Goal: Task Accomplishment & Management: Manage account settings

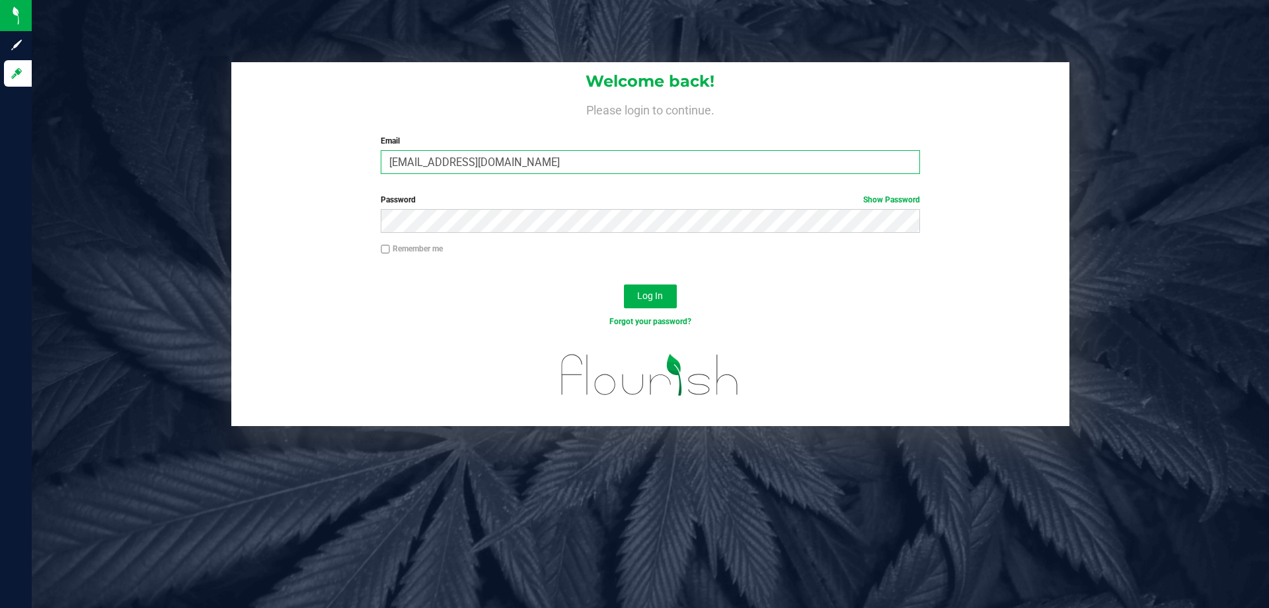
drag, startPoint x: 421, startPoint y: 158, endPoint x: 328, endPoint y: 176, distance: 94.9
click at [329, 177] on div "Welcome back! Please login to continue. Email [EMAIL_ADDRESS][DOMAIN_NAME] Requ…" at bounding box center [650, 123] width 838 height 122
type input "[PERSON_NAME][EMAIL_ADDRESS][DOMAIN_NAME]"
click at [272, 249] on form "Welcome back! Please login to continue. Email [PERSON_NAME][EMAIL_ADDRESS][DOMA…" at bounding box center [650, 244] width 819 height 364
click at [624, 284] on button "Log In" at bounding box center [650, 296] width 53 height 24
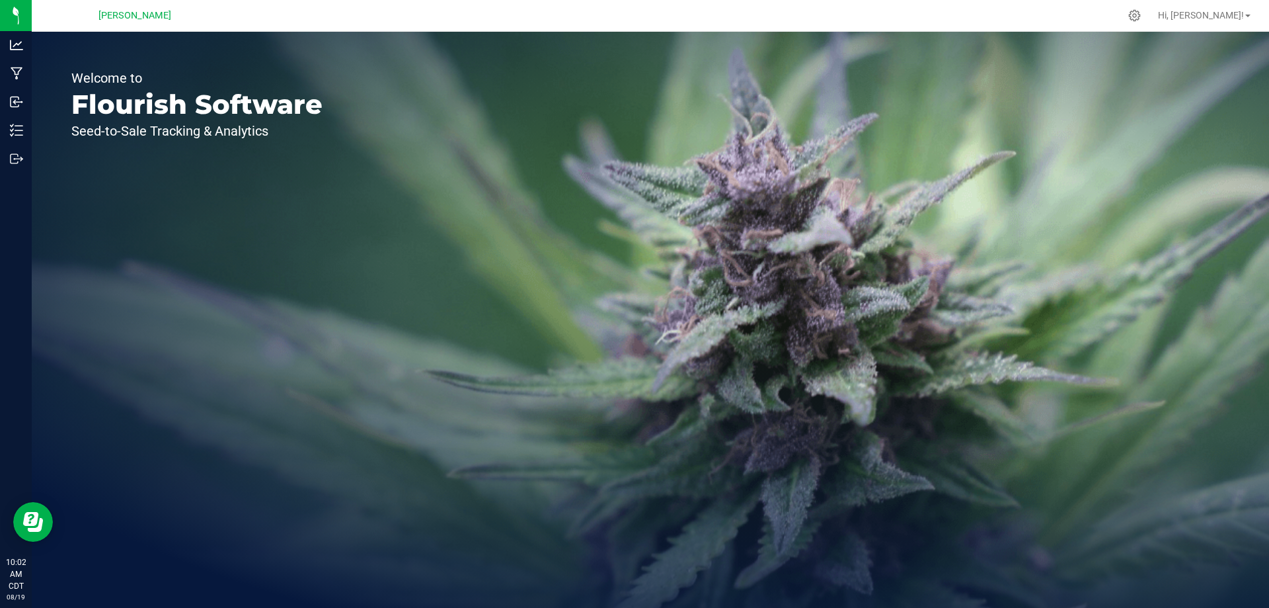
click at [0, 607] on nordpass-portal at bounding box center [0, 608] width 0 height 0
click at [1142, 19] on icon at bounding box center [1135, 16] width 14 height 14
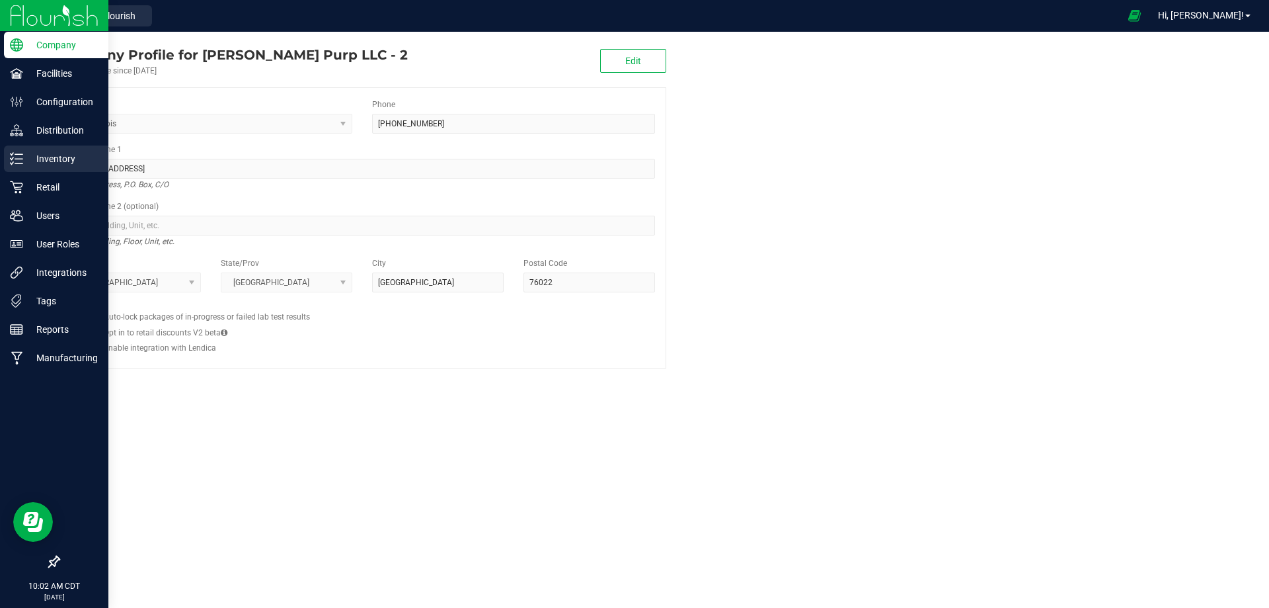
click at [51, 151] on p "Inventory" at bounding box center [62, 159] width 79 height 16
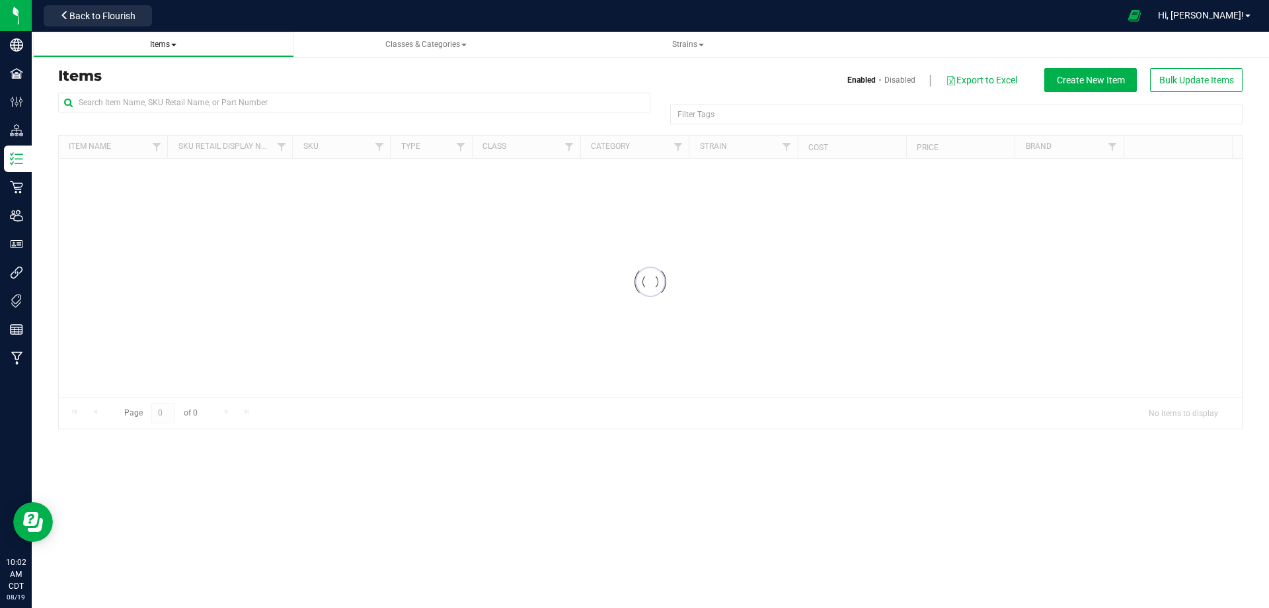
click at [176, 44] on span at bounding box center [173, 45] width 5 height 3
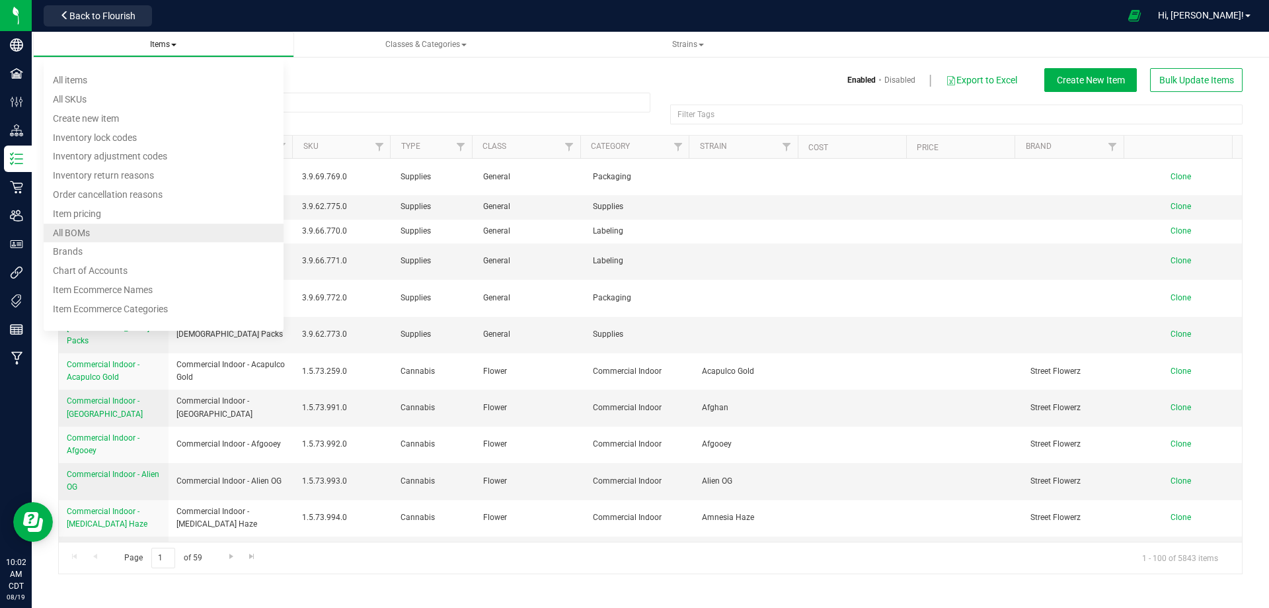
click at [94, 234] on li "All BOMs" at bounding box center [164, 232] width 240 height 19
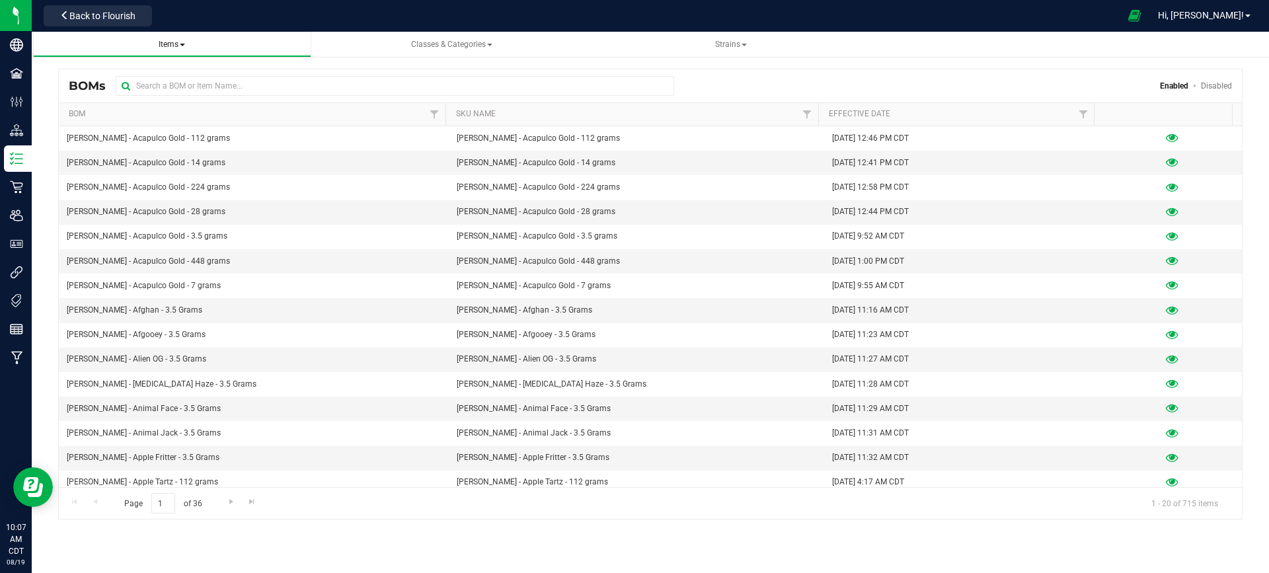
click at [181, 46] on span "Items" at bounding box center [172, 44] width 26 height 9
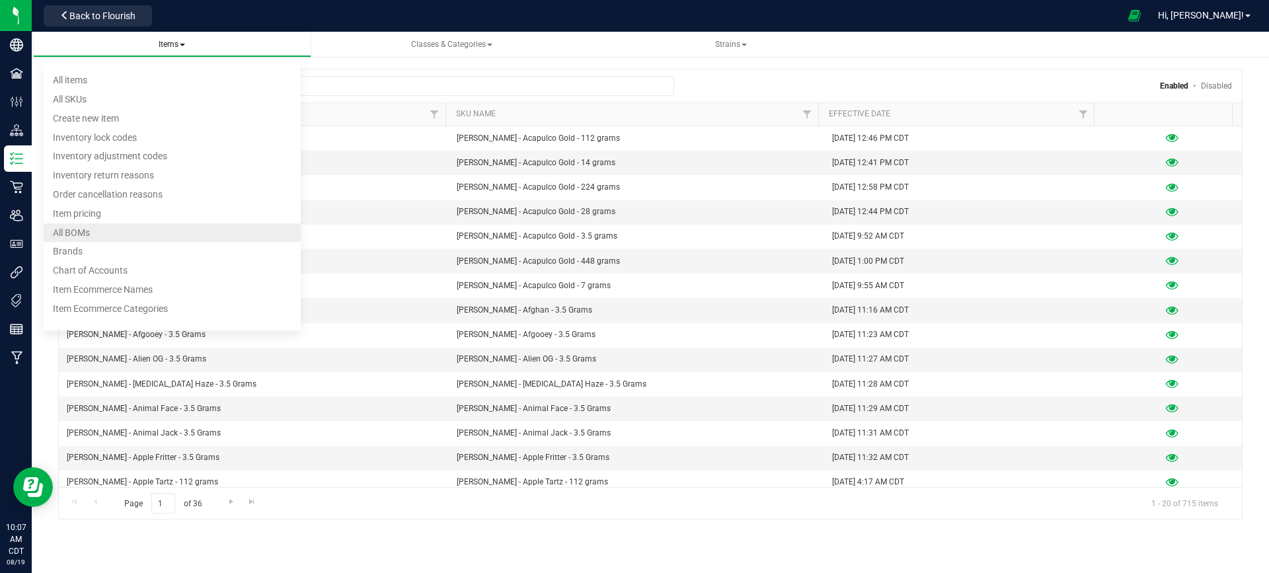
click at [104, 235] on li "All BOMs" at bounding box center [172, 232] width 257 height 19
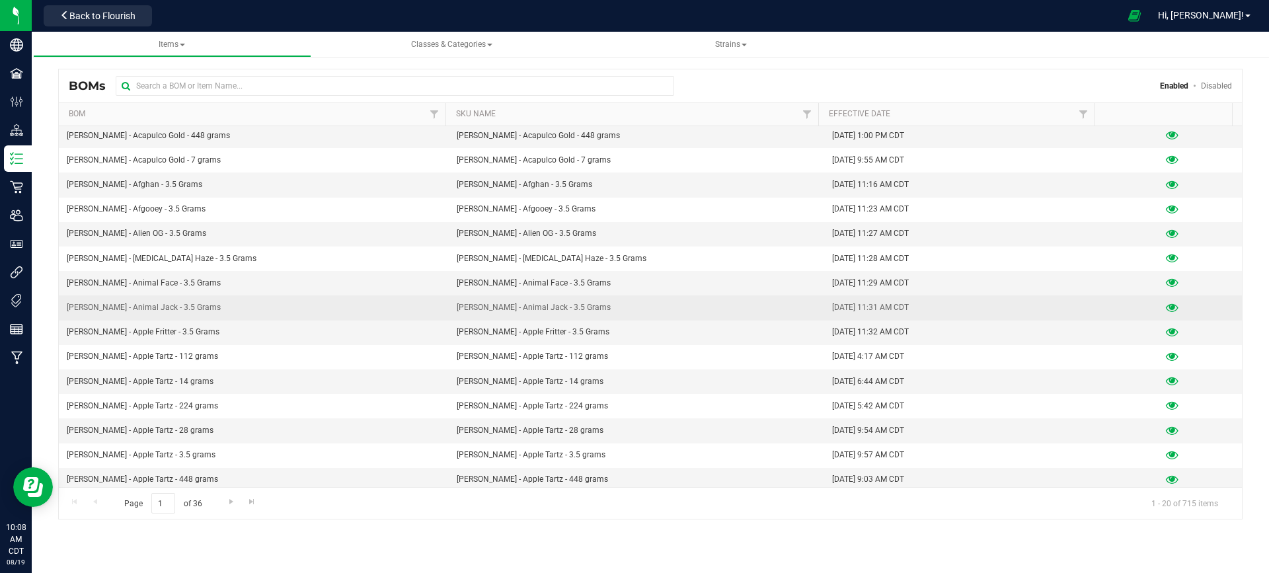
scroll to position [130, 0]
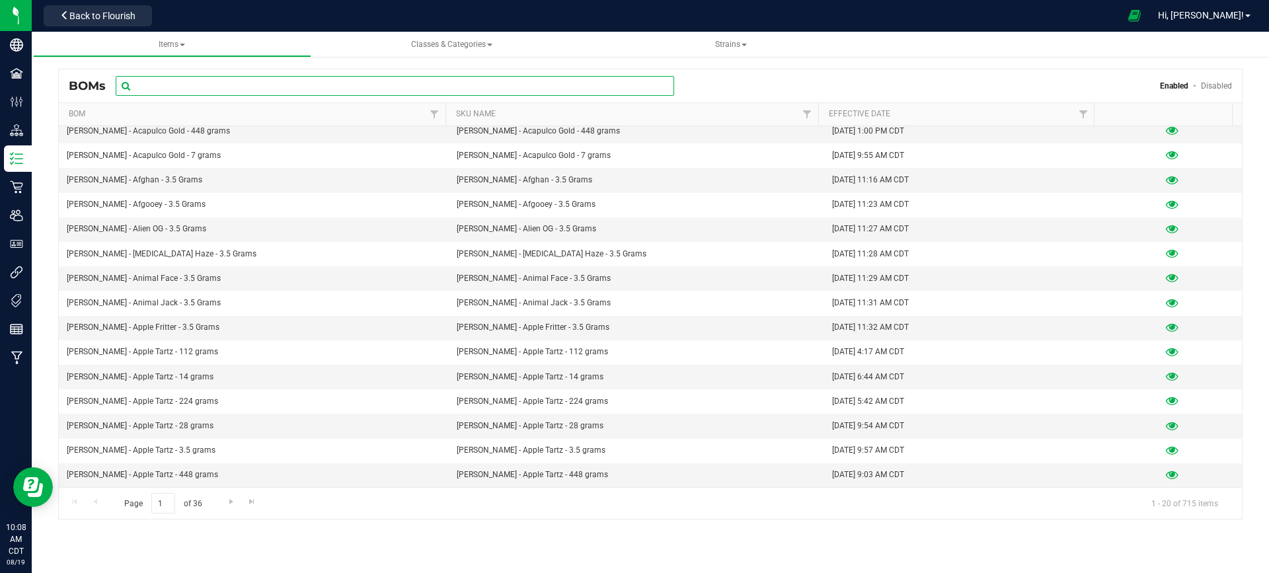
click at [163, 90] on input "text" at bounding box center [395, 86] width 559 height 20
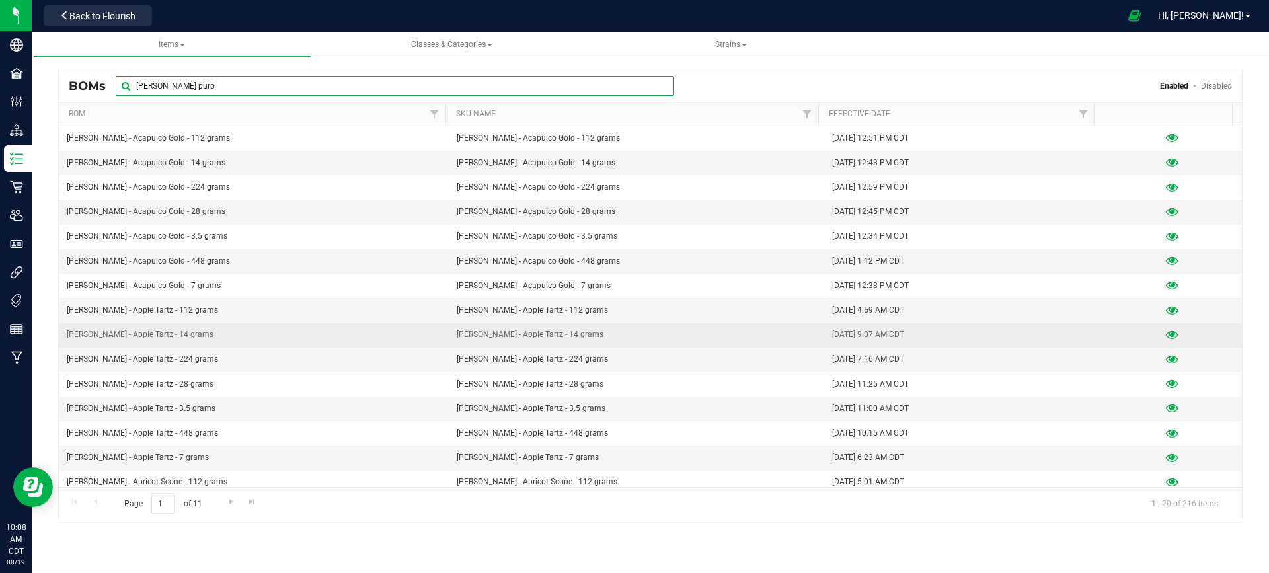
type input "[PERSON_NAME] purp"
click at [1166, 332] on icon at bounding box center [1172, 335] width 13 height 9
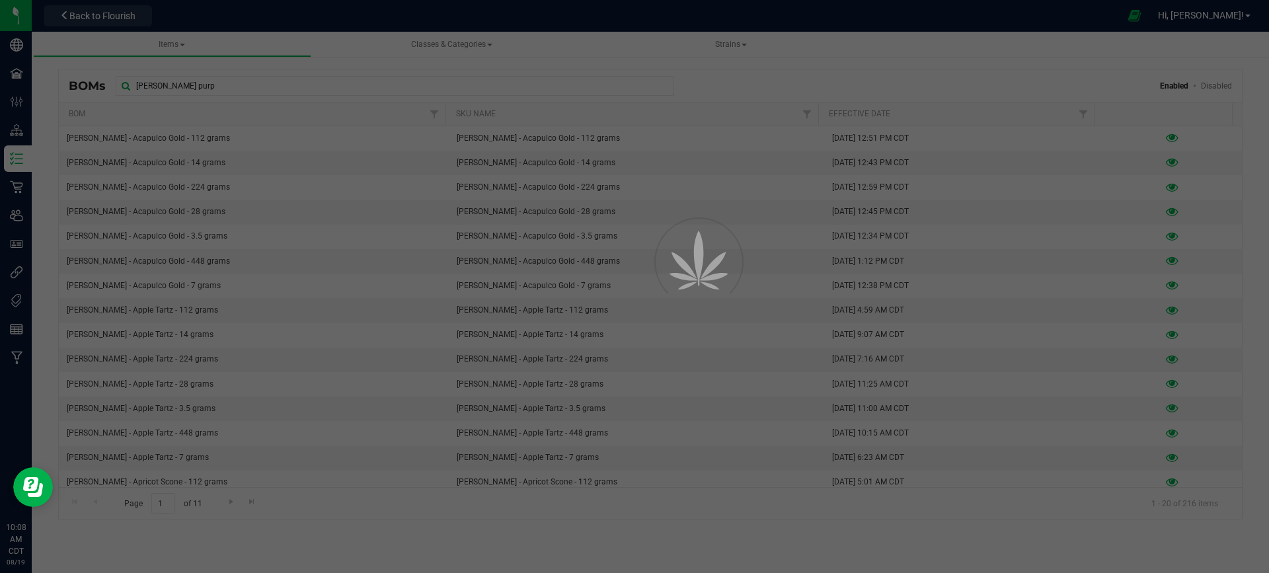
select select "418"
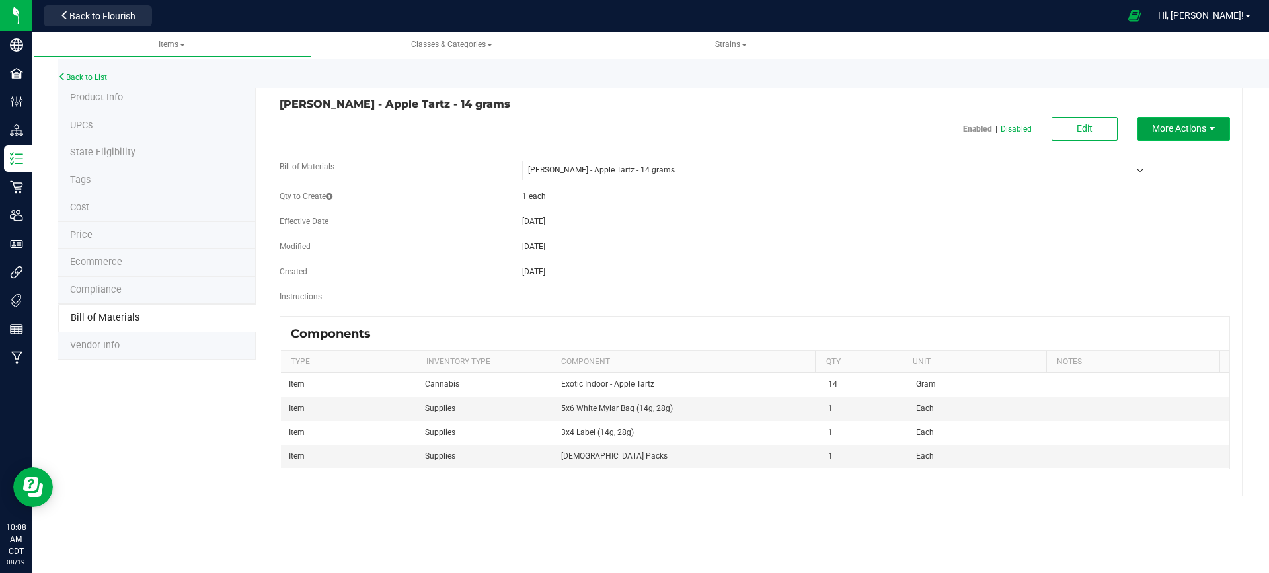
click at [1172, 129] on span "More Actions" at bounding box center [1179, 128] width 54 height 11
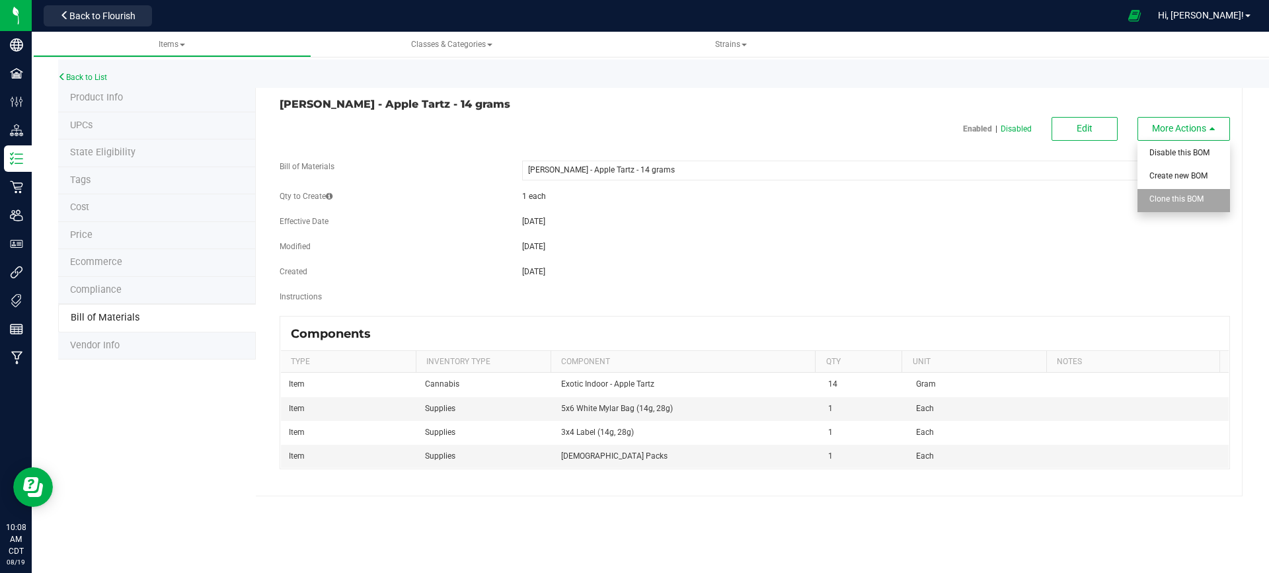
click at [1176, 196] on span "Clone this BOM" at bounding box center [1177, 198] width 54 height 9
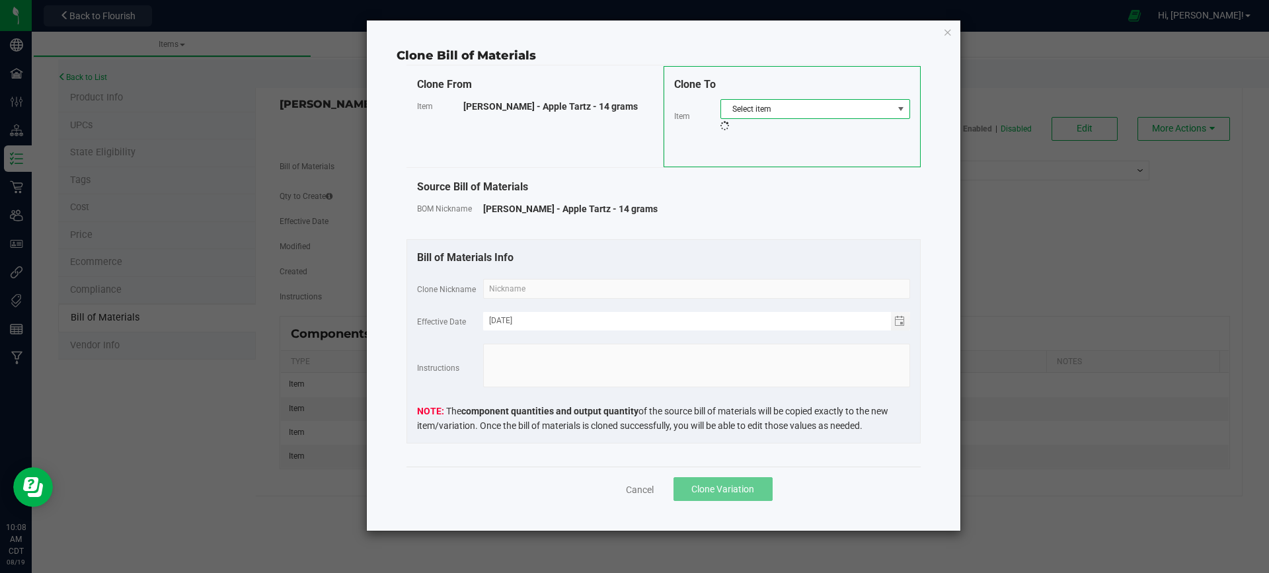
click at [784, 112] on span "Select item" at bounding box center [807, 109] width 172 height 19
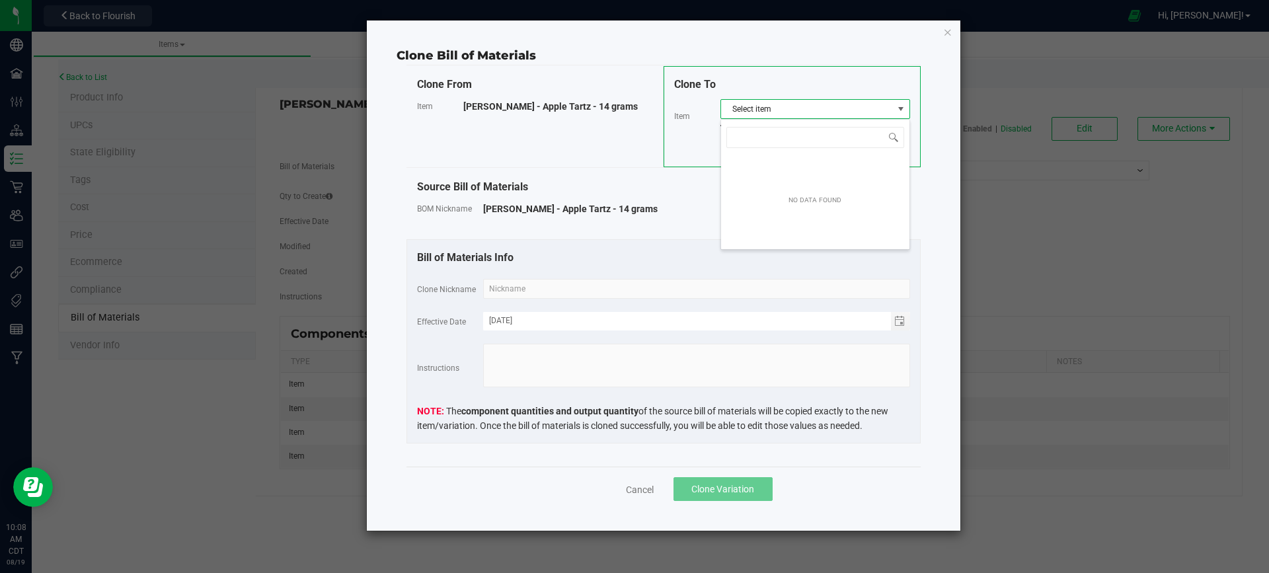
scroll to position [20, 190]
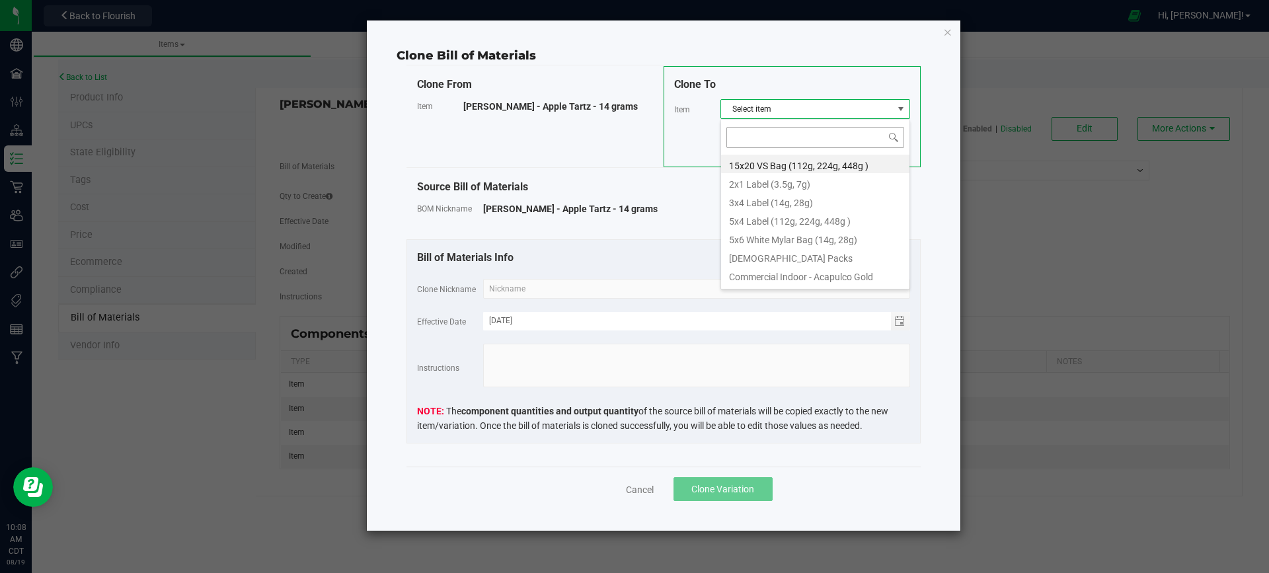
click at [776, 134] on input at bounding box center [816, 137] width 178 height 20
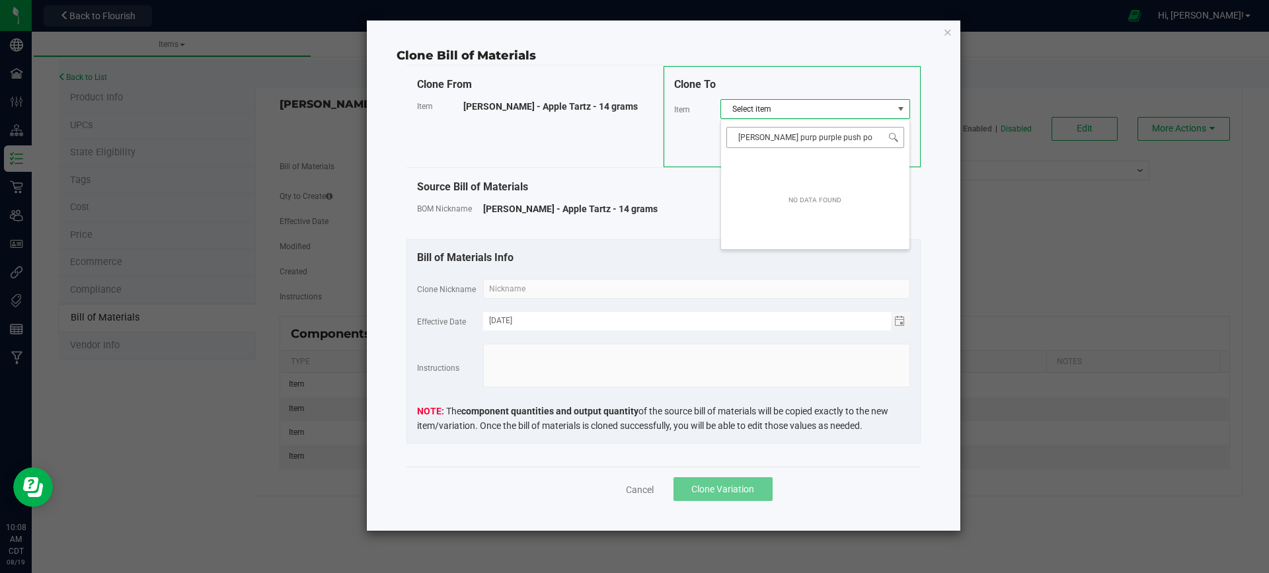
type input "[PERSON_NAME] purp purple push pop"
drag, startPoint x: 839, startPoint y: 138, endPoint x: 737, endPoint y: 142, distance: 102.6
click at [736, 143] on input "[PERSON_NAME] purp purple push pop" at bounding box center [816, 137] width 178 height 20
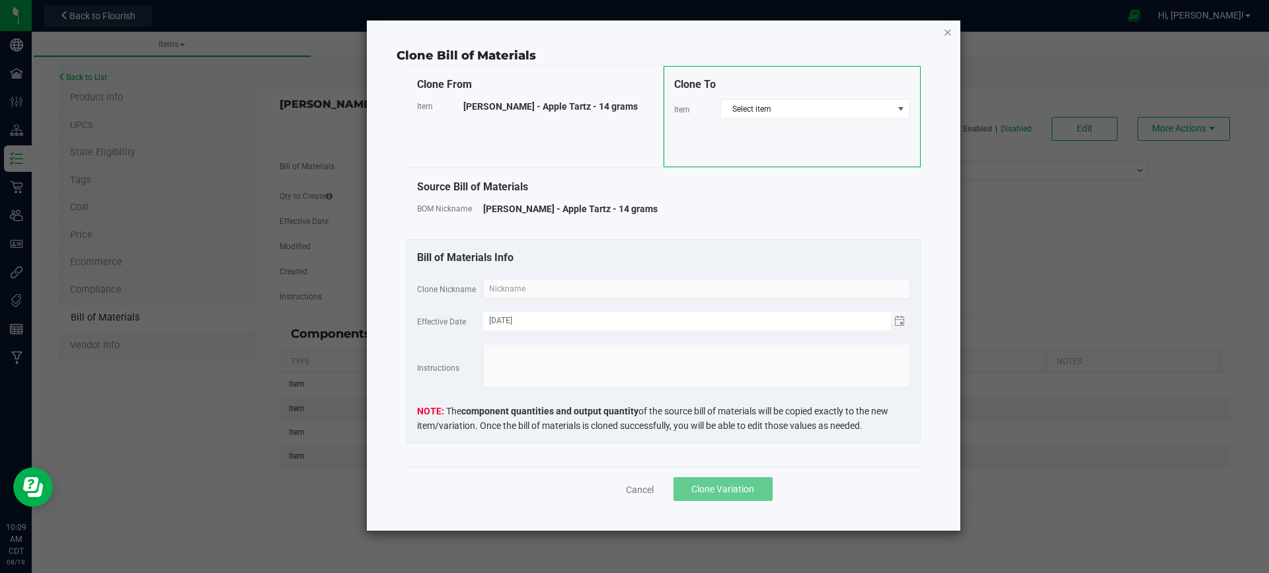
click at [947, 33] on icon "button" at bounding box center [947, 32] width 9 height 16
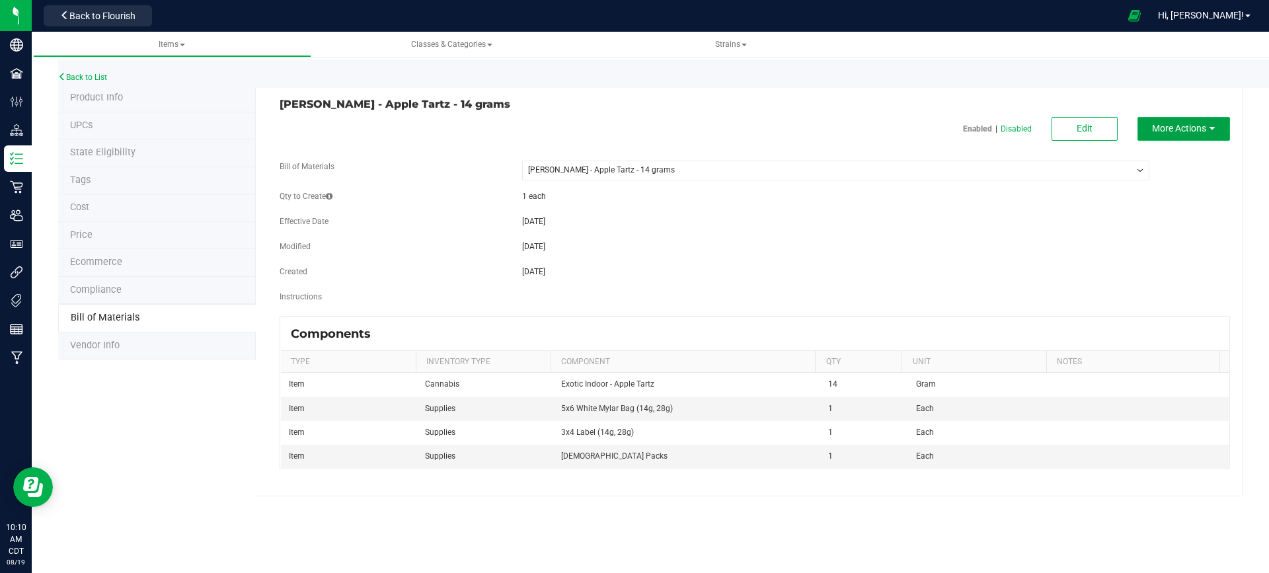
click at [1157, 125] on span "More Actions" at bounding box center [1179, 128] width 54 height 11
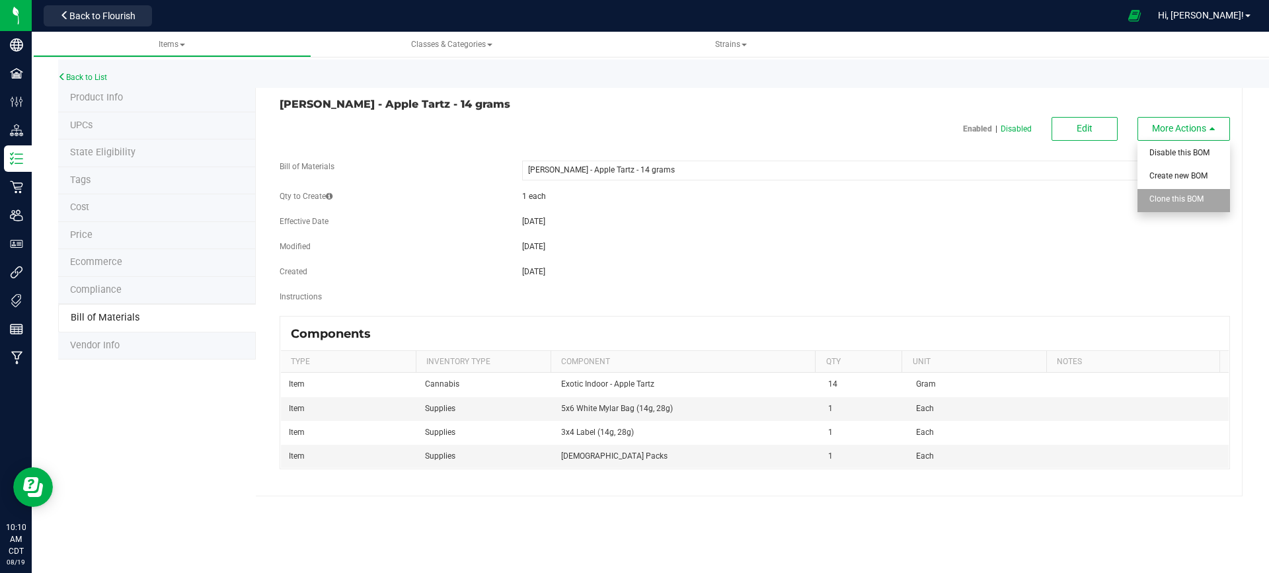
click at [1160, 197] on span "Clone this BOM" at bounding box center [1177, 198] width 54 height 9
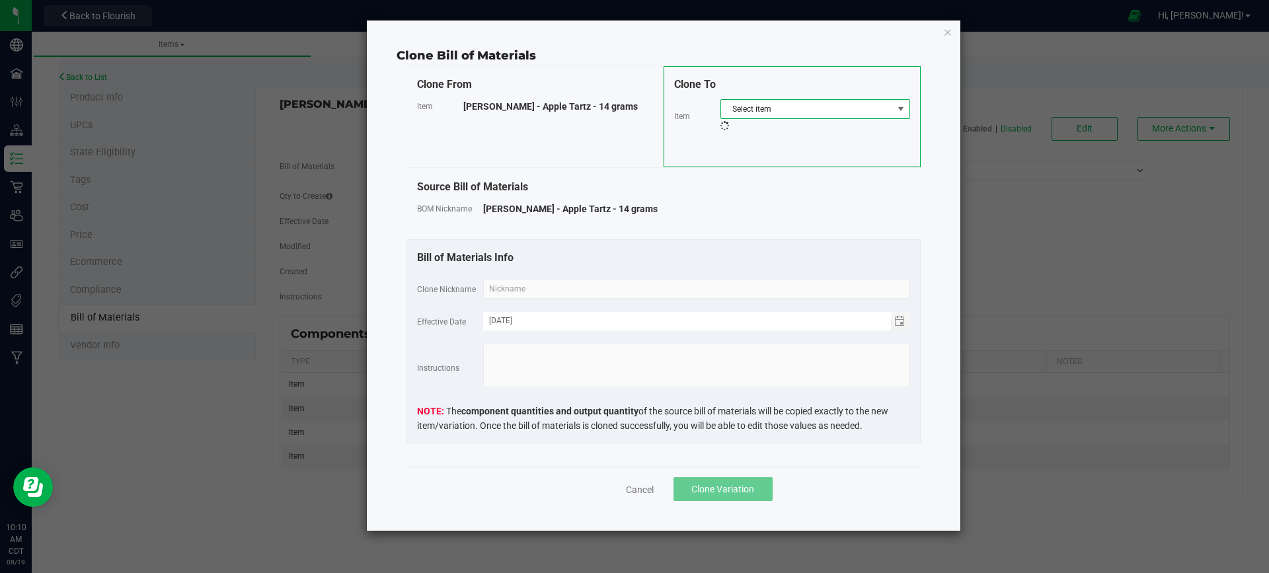
click at [799, 108] on span "Select item" at bounding box center [807, 109] width 172 height 19
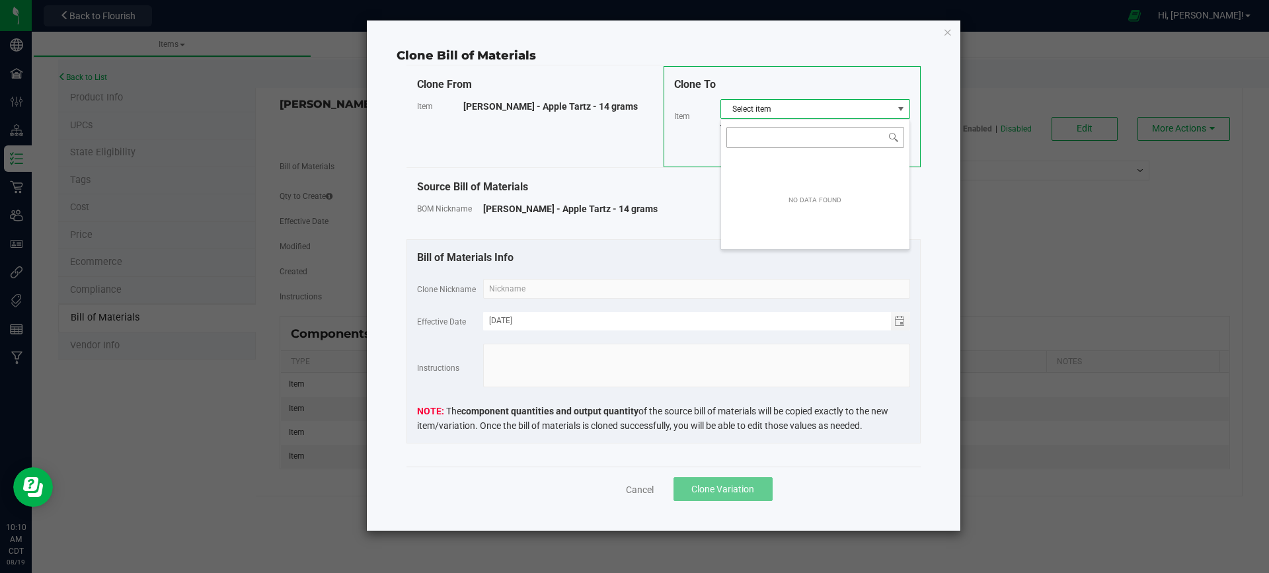
drag, startPoint x: 777, startPoint y: 128, endPoint x: 783, endPoint y: 133, distance: 8.0
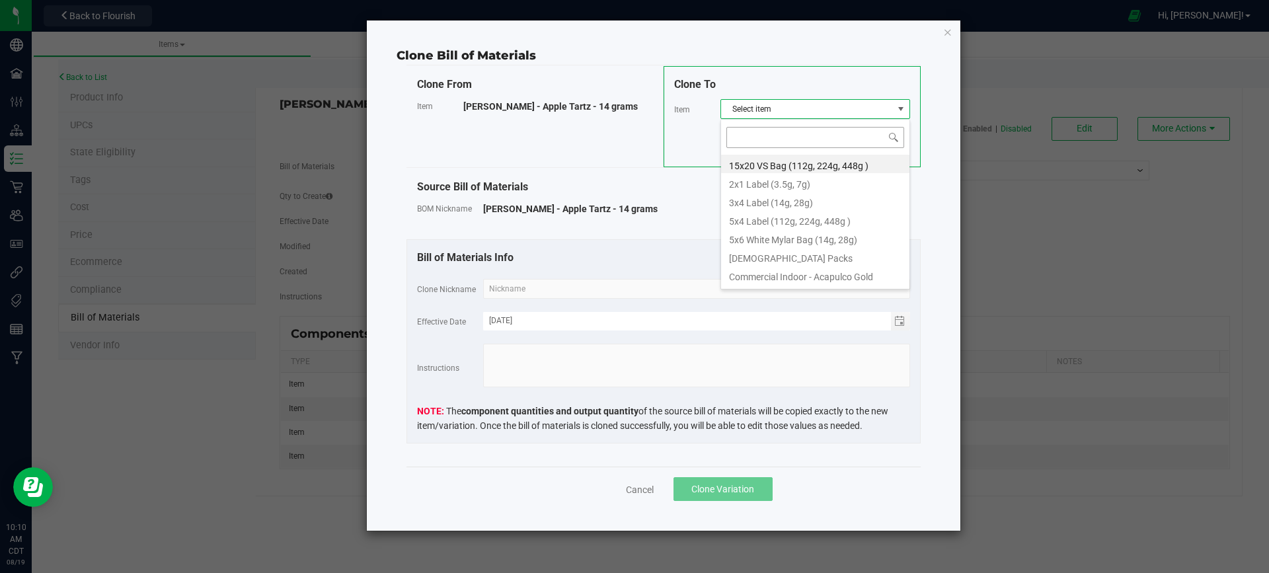
type input "[PERSON_NAME] - Purple Push Pop - 14 grams"
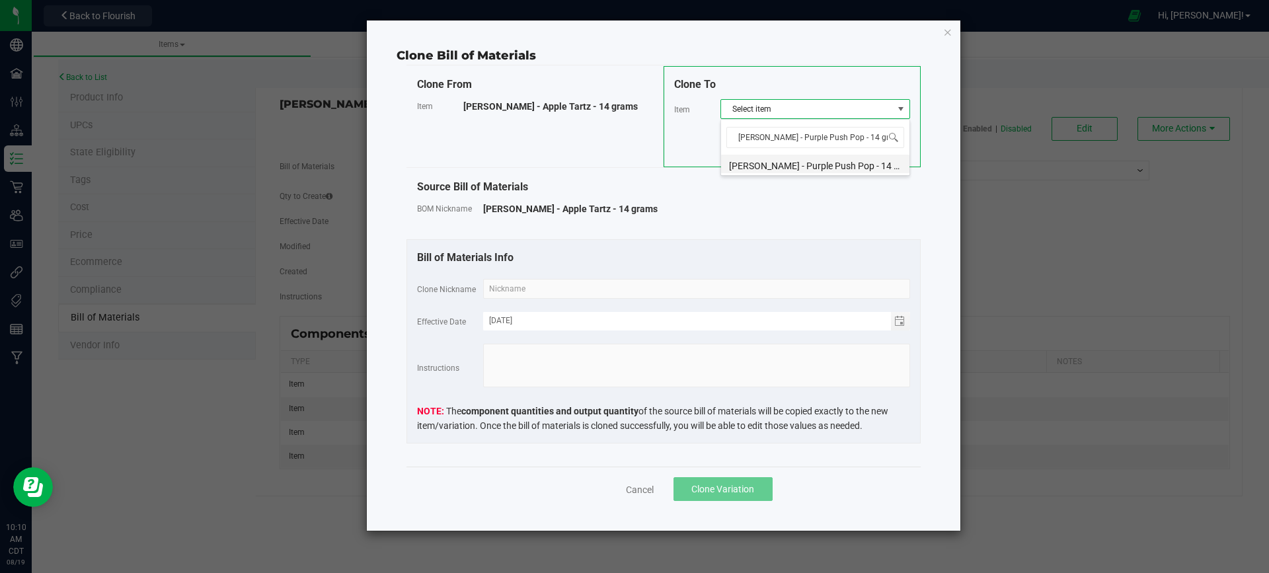
click at [849, 165] on li "[PERSON_NAME] - Purple Push Pop - 14 grams" at bounding box center [815, 164] width 188 height 19
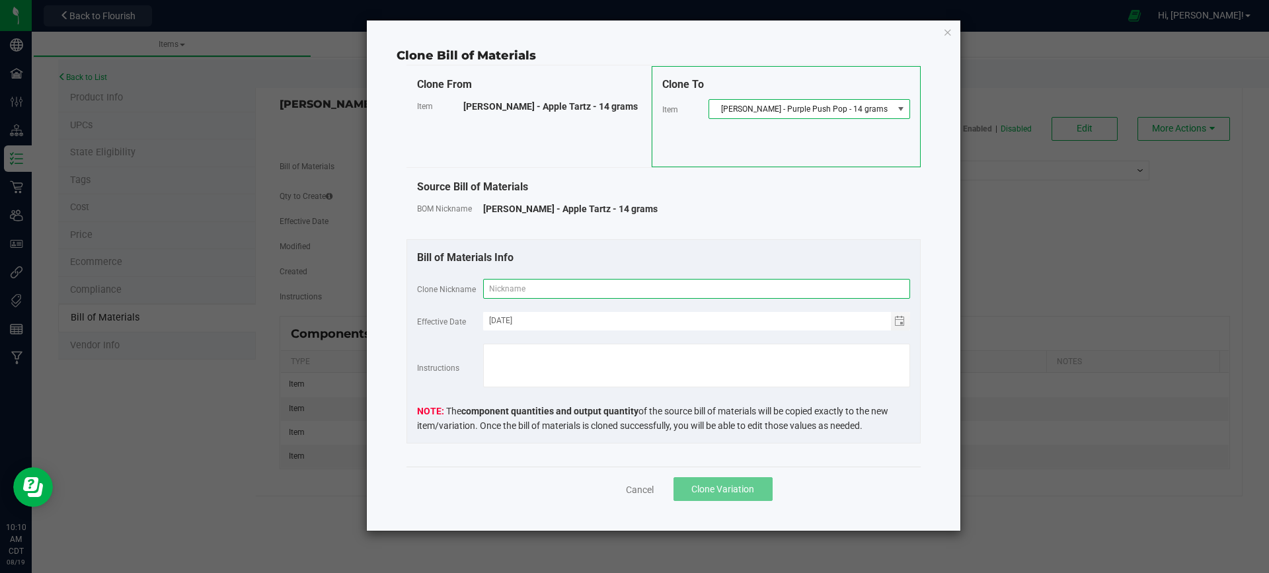
click at [547, 292] on input "text" at bounding box center [696, 289] width 427 height 20
paste input "[PERSON_NAME] - Purple Push Pop - 14 grams"
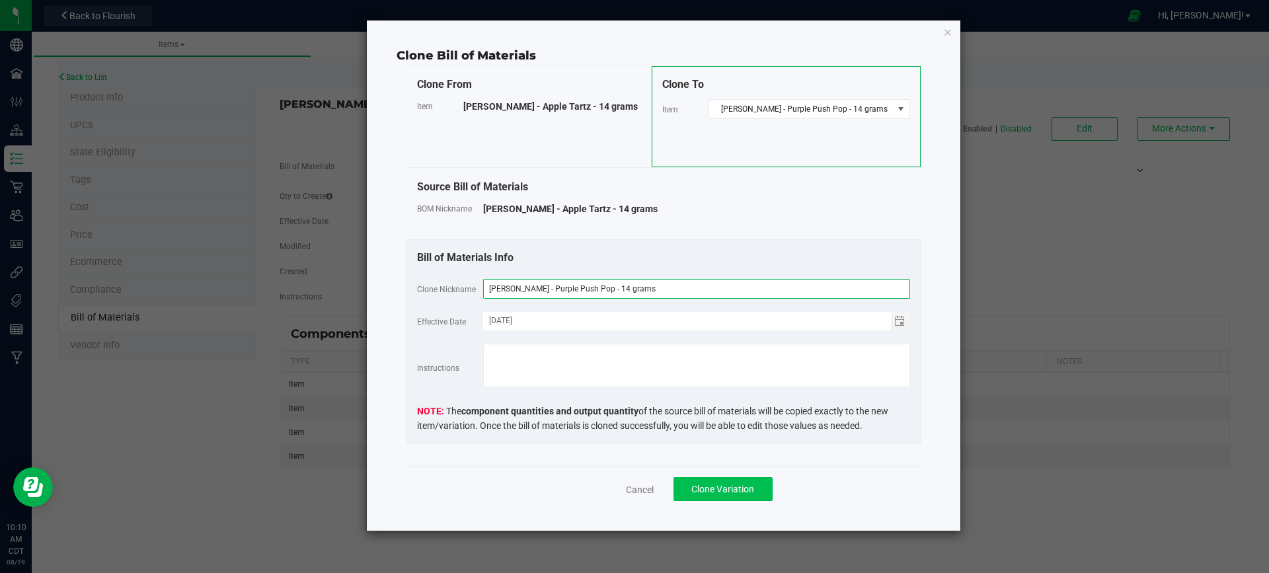
type input "[PERSON_NAME] - Purple Push Pop - 14 grams"
click at [735, 491] on span "Clone Variation" at bounding box center [723, 489] width 63 height 11
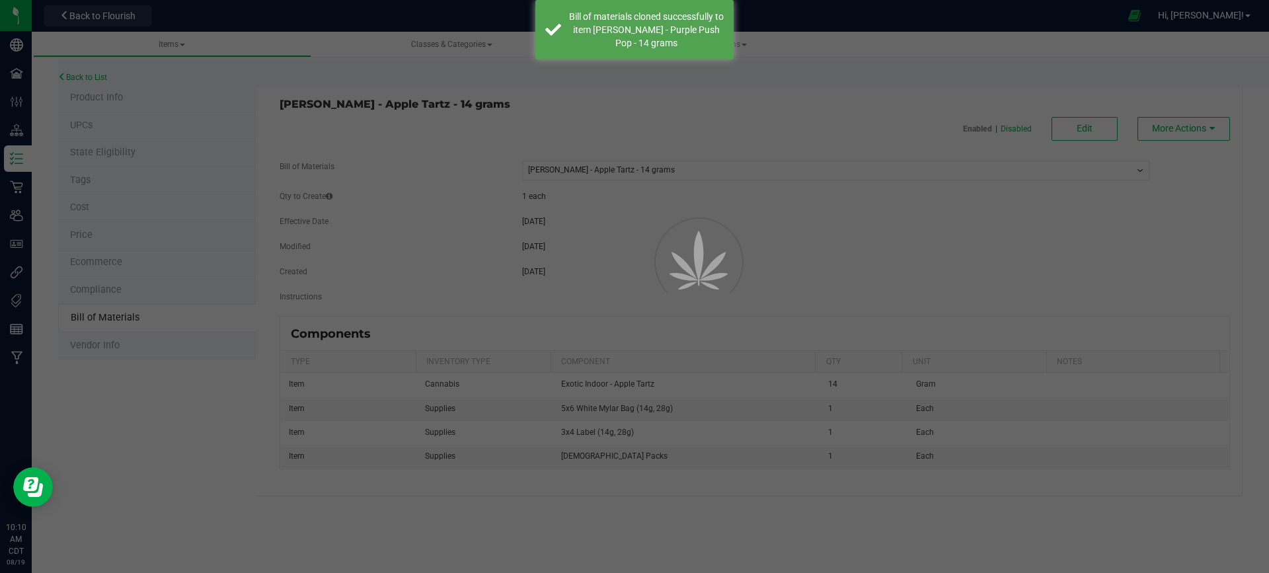
select select "418"
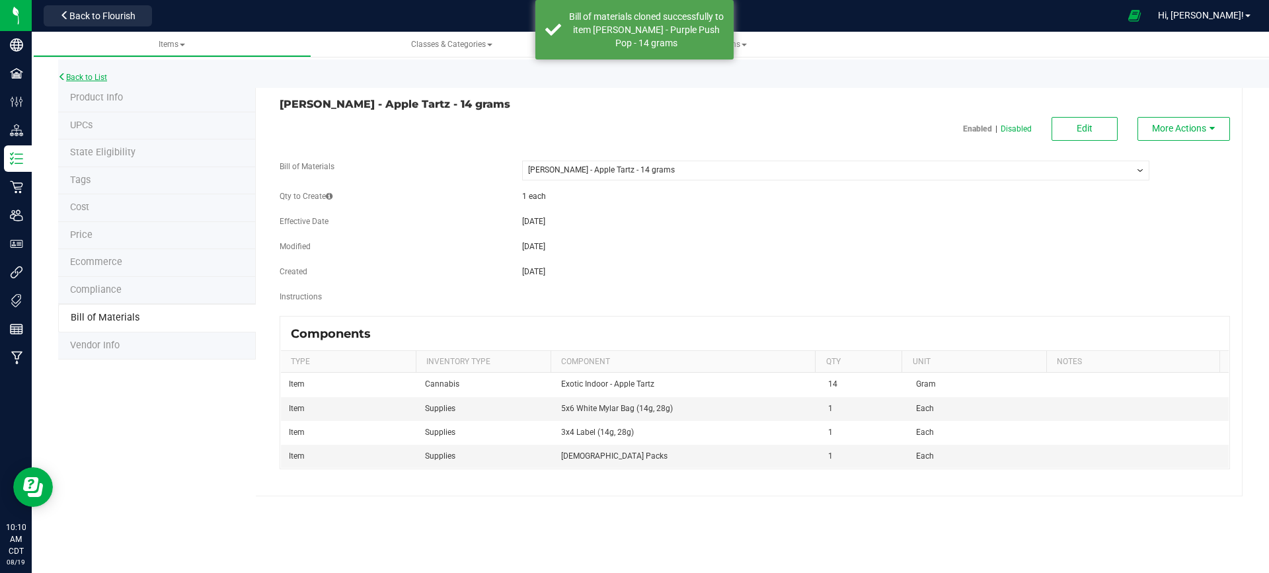
click at [82, 79] on link "Back to List" at bounding box center [82, 77] width 49 height 9
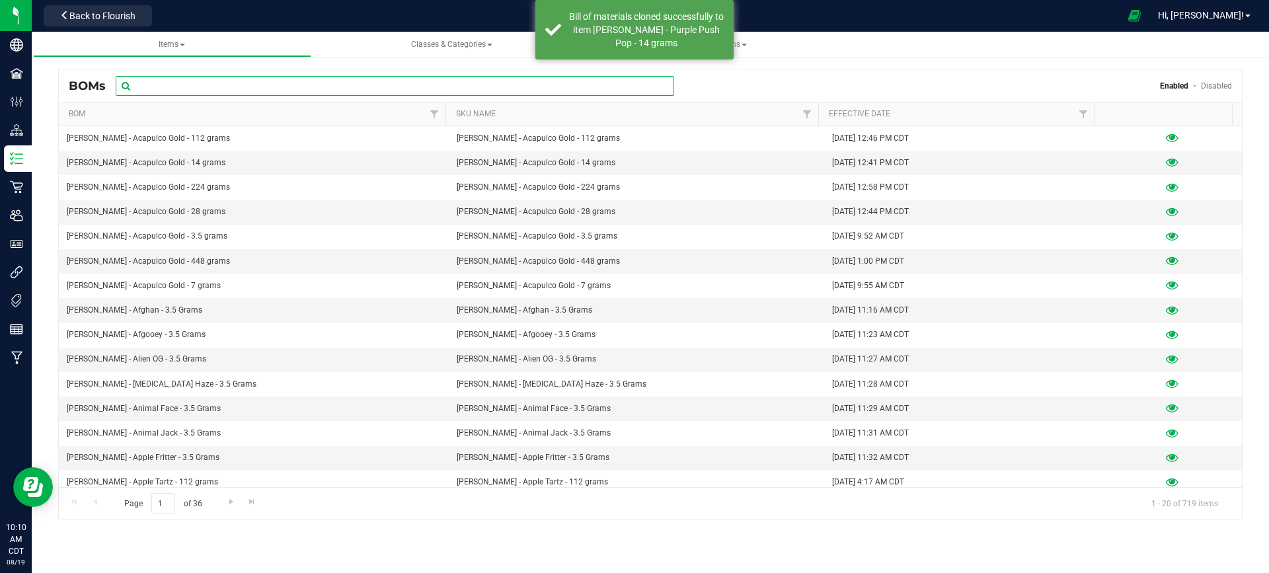
click at [155, 86] on input "text" at bounding box center [395, 86] width 559 height 20
paste input "[PERSON_NAME] - Purple Push Pop - 14 grams"
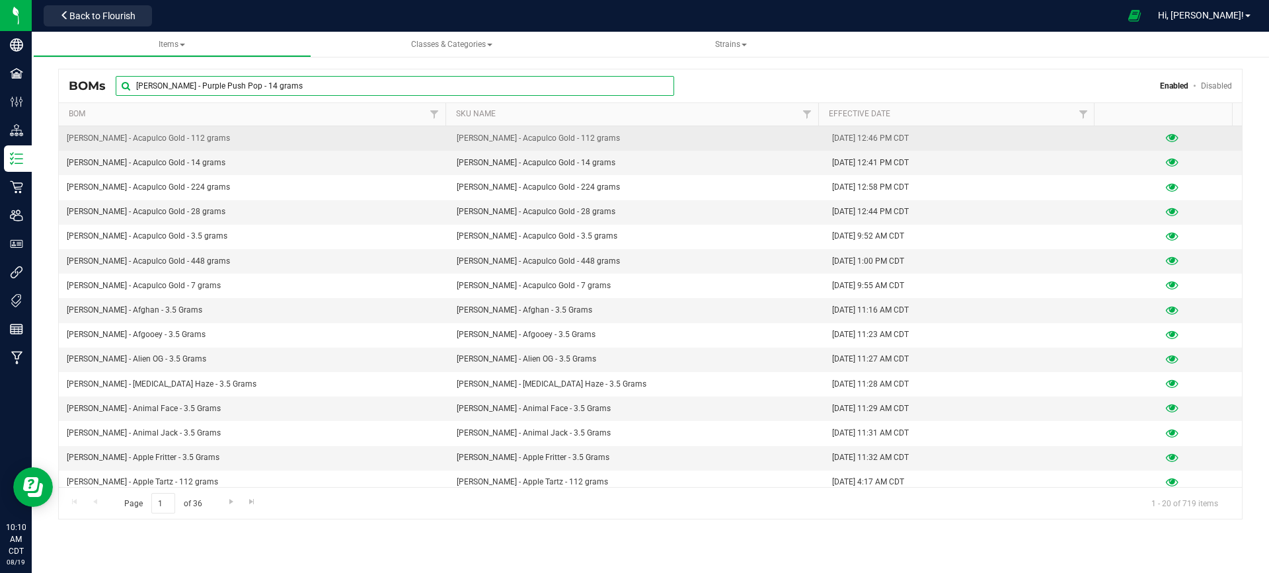
type input "[PERSON_NAME] - Purple Push Pop - 14 grams"
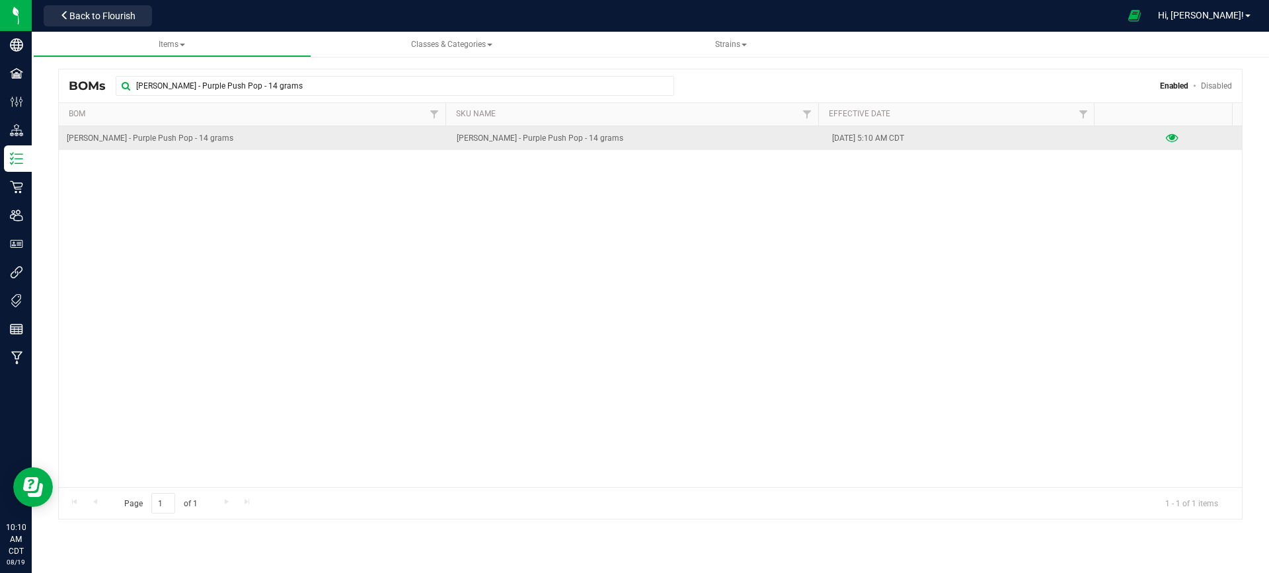
click at [1166, 139] on icon at bounding box center [1172, 138] width 13 height 9
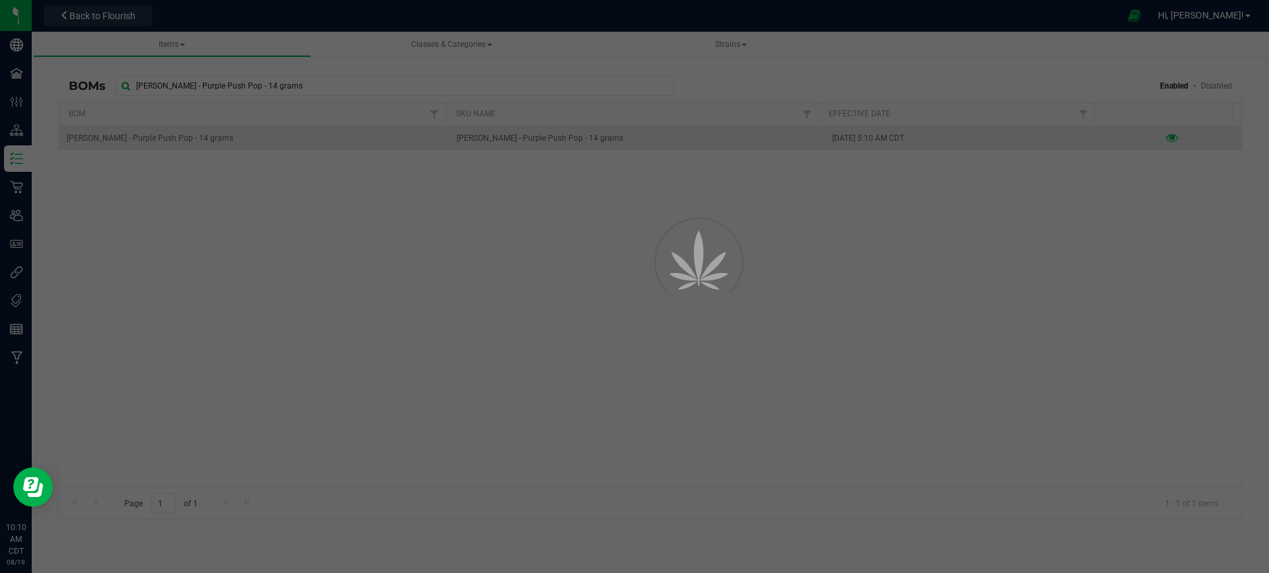
select select "724"
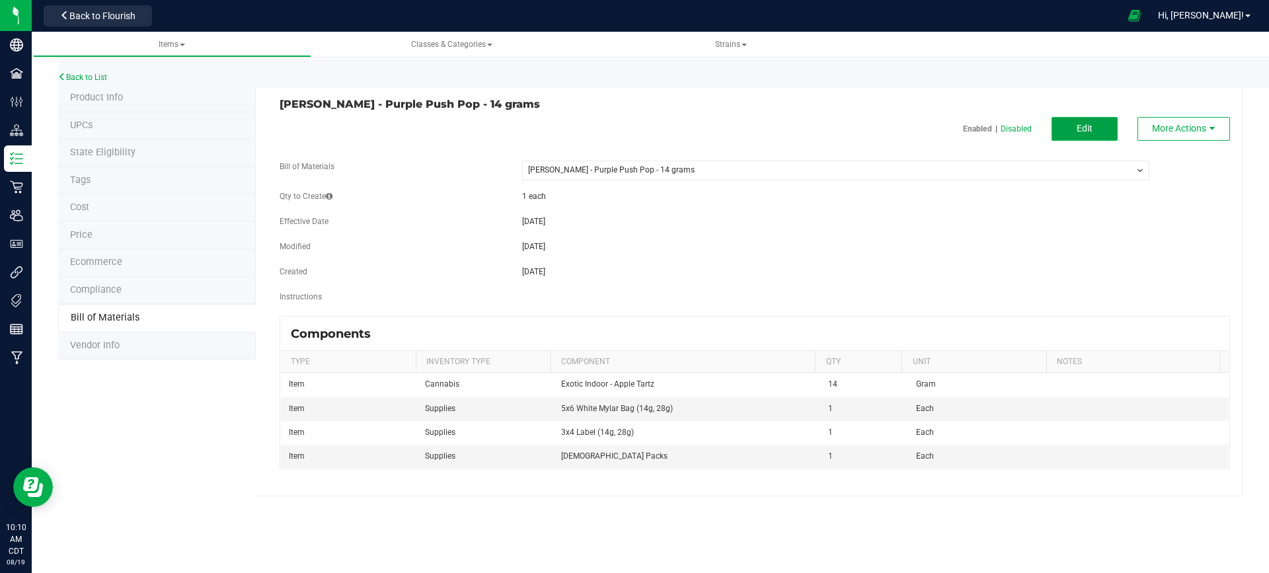
click at [1105, 130] on button "Edit" at bounding box center [1085, 129] width 66 height 24
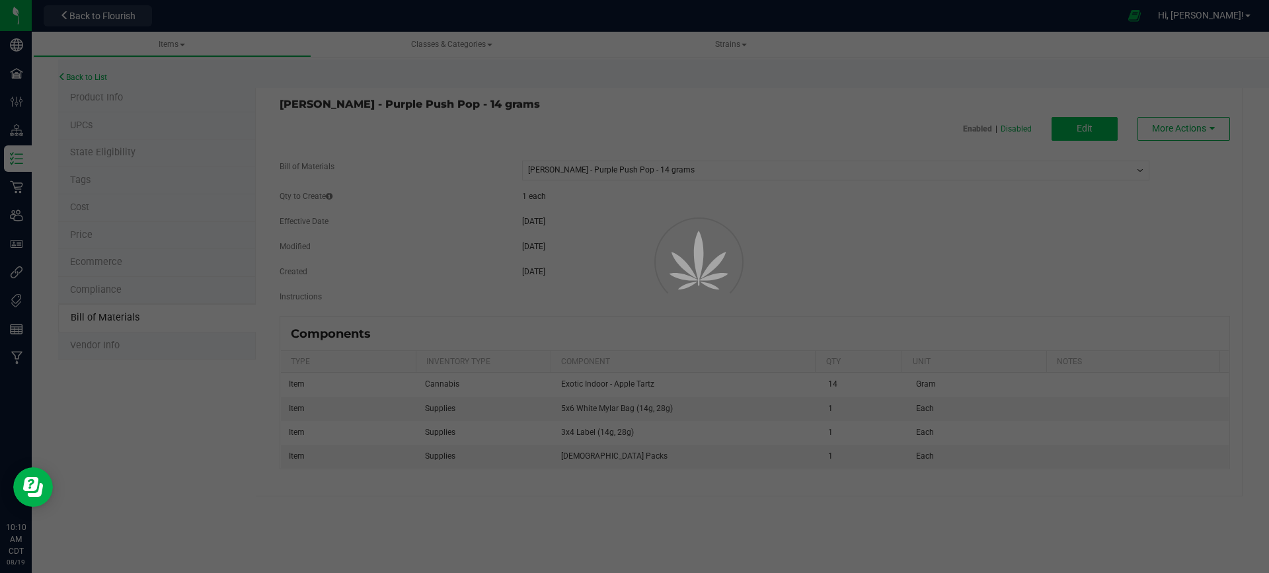
select select "724"
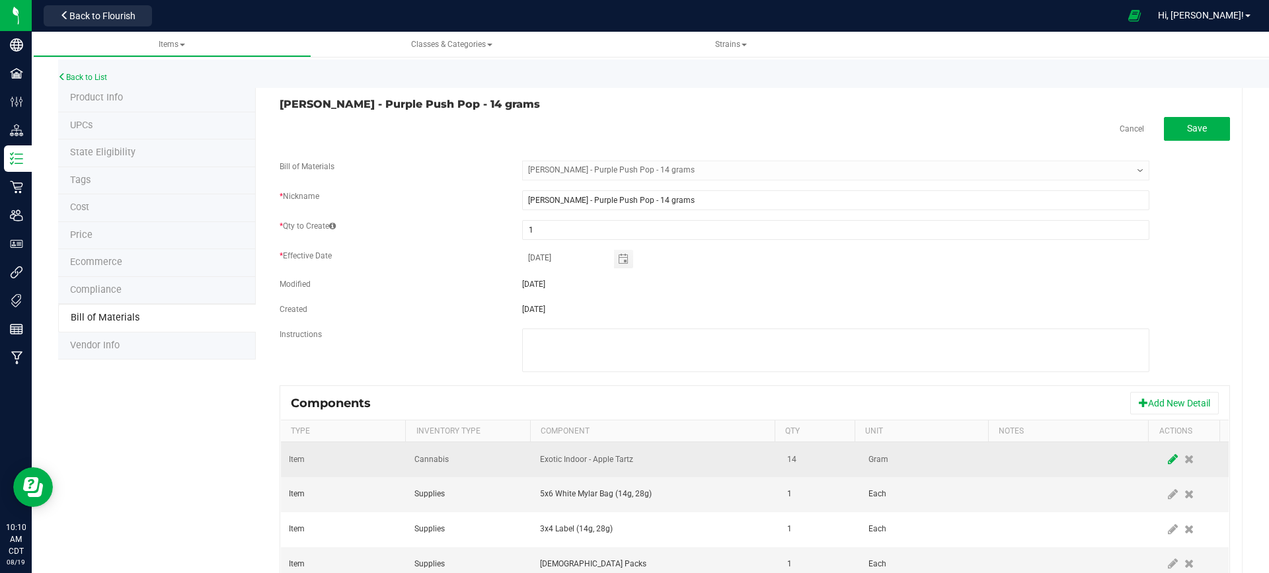
click at [1168, 454] on icon at bounding box center [1173, 460] width 10 height 12
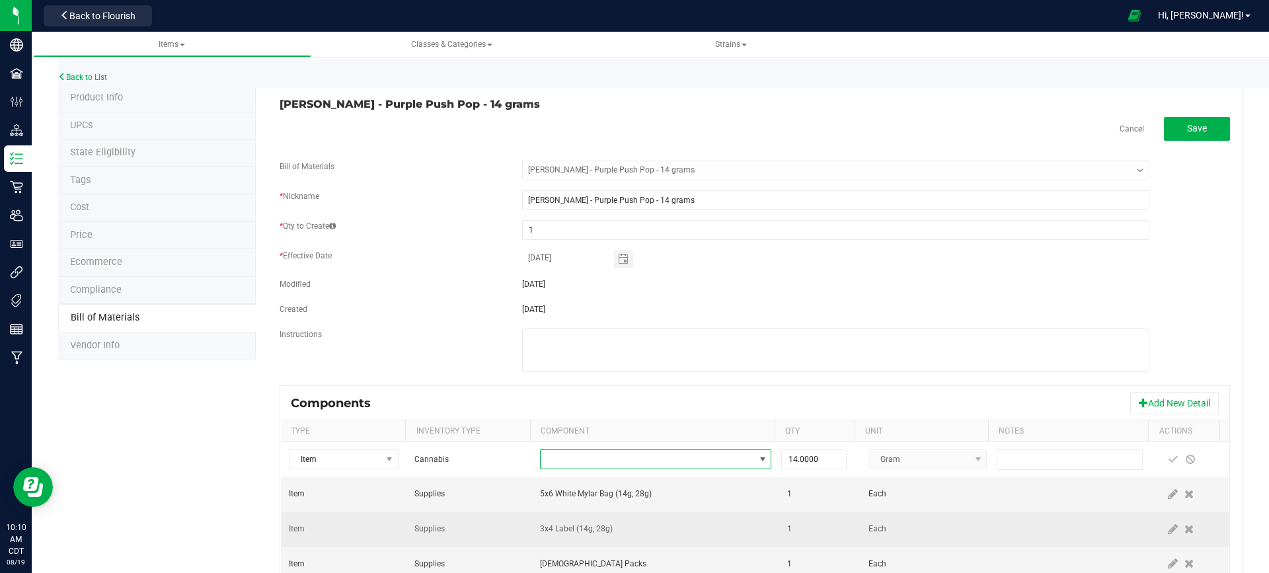
click at [621, 457] on span "NO DATA FOUND" at bounding box center [648, 459] width 214 height 19
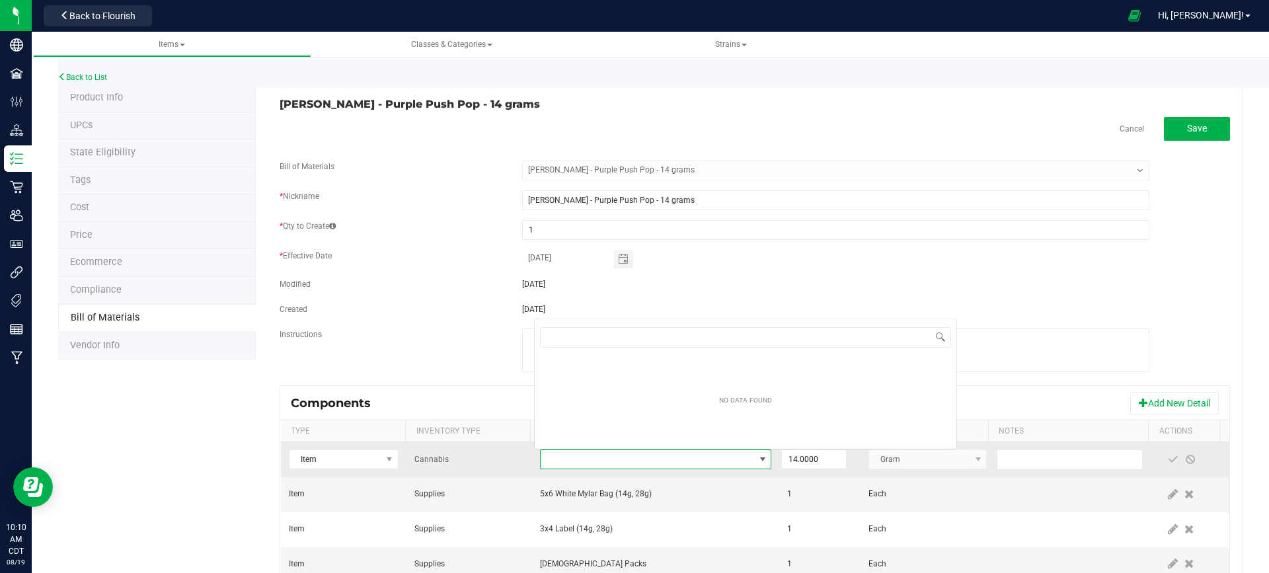
scroll to position [20, 225]
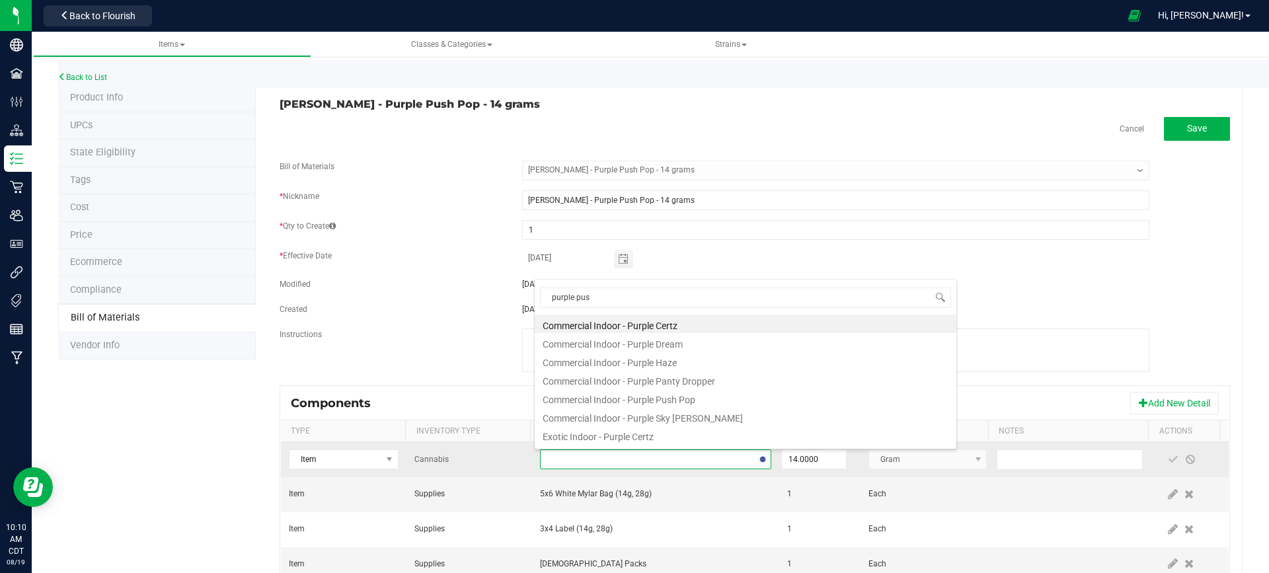
type input "purple push"
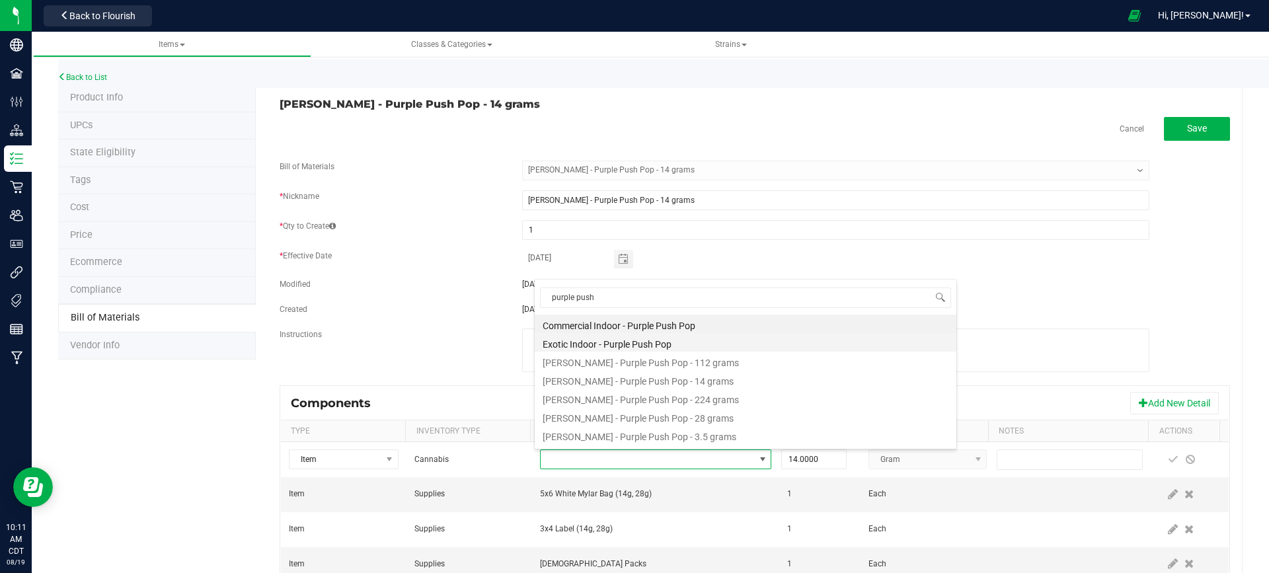
click at [635, 345] on li "Exotic Indoor - Purple Push Pop" at bounding box center [746, 342] width 422 height 19
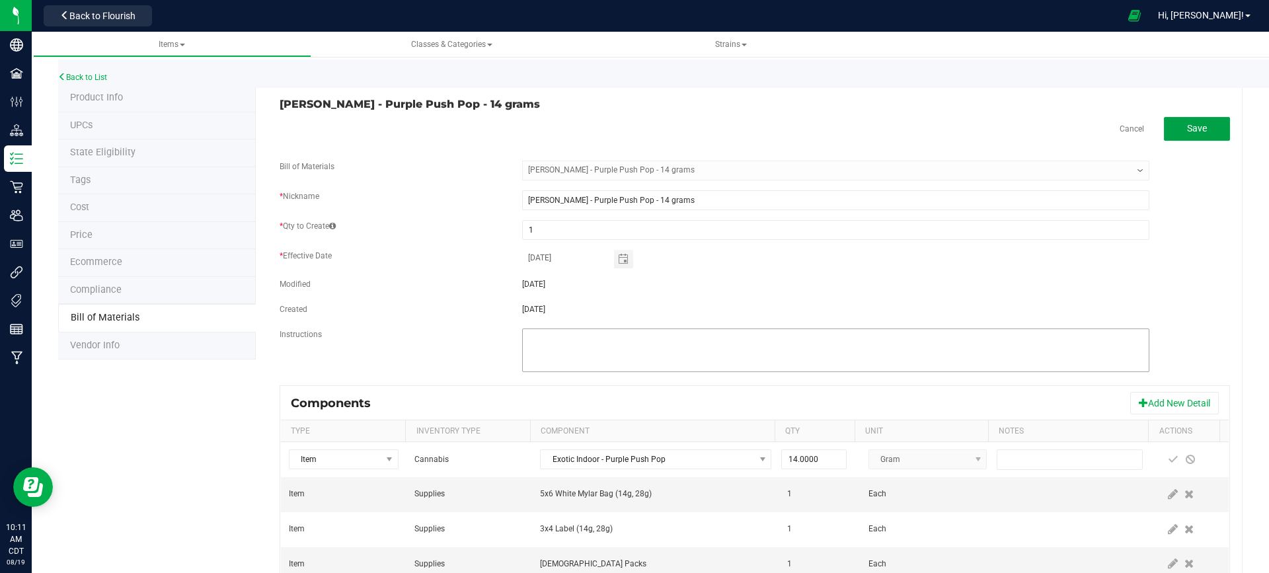
drag, startPoint x: 1211, startPoint y: 128, endPoint x: 1088, endPoint y: 368, distance: 269.1
click at [1088, 368] on div "Cancel Save Bill of Materials -- Select -- [PERSON_NAME] Purp - Purple Push Pop…" at bounding box center [755, 350] width 951 height 466
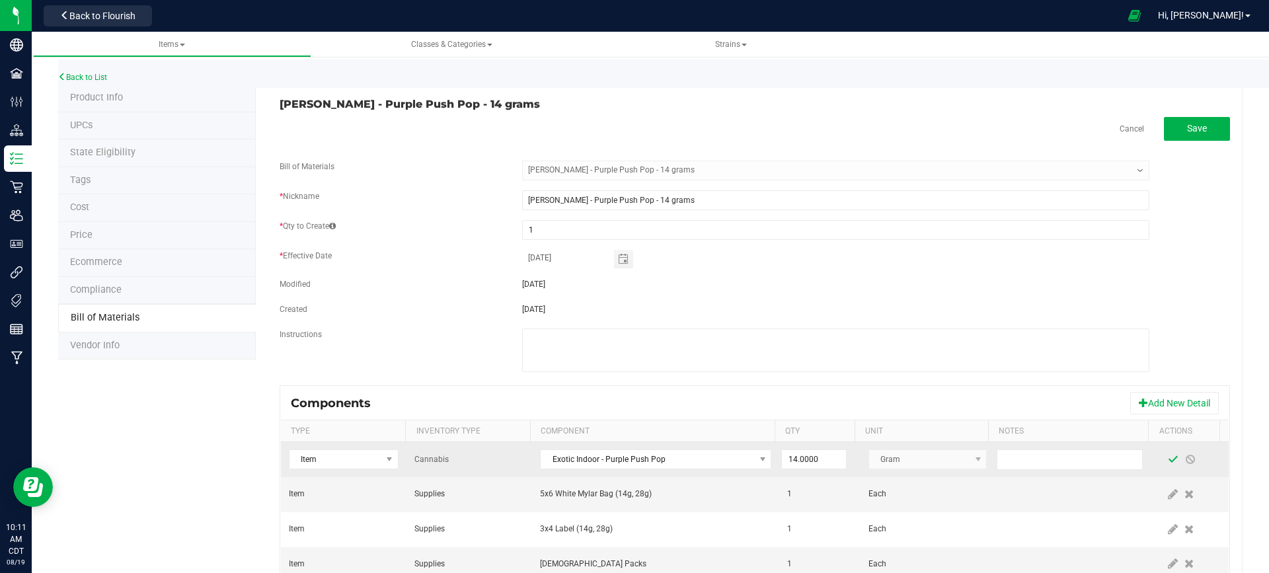
click at [1168, 458] on span at bounding box center [1173, 459] width 11 height 11
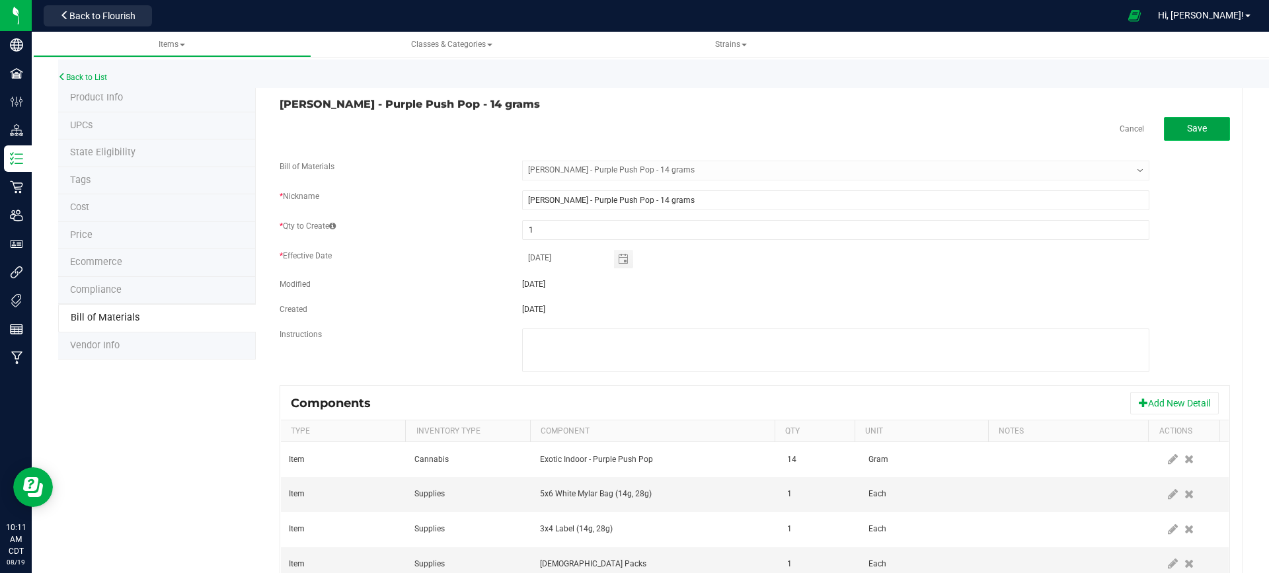
click at [1198, 132] on button "Save" at bounding box center [1197, 129] width 66 height 24
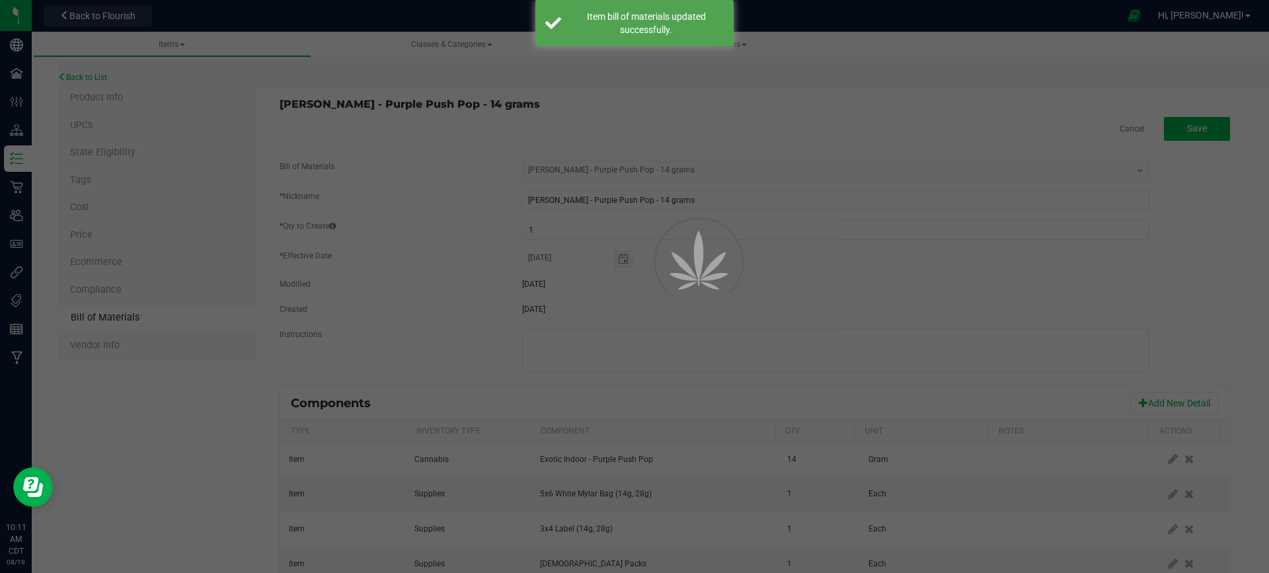
select select "724"
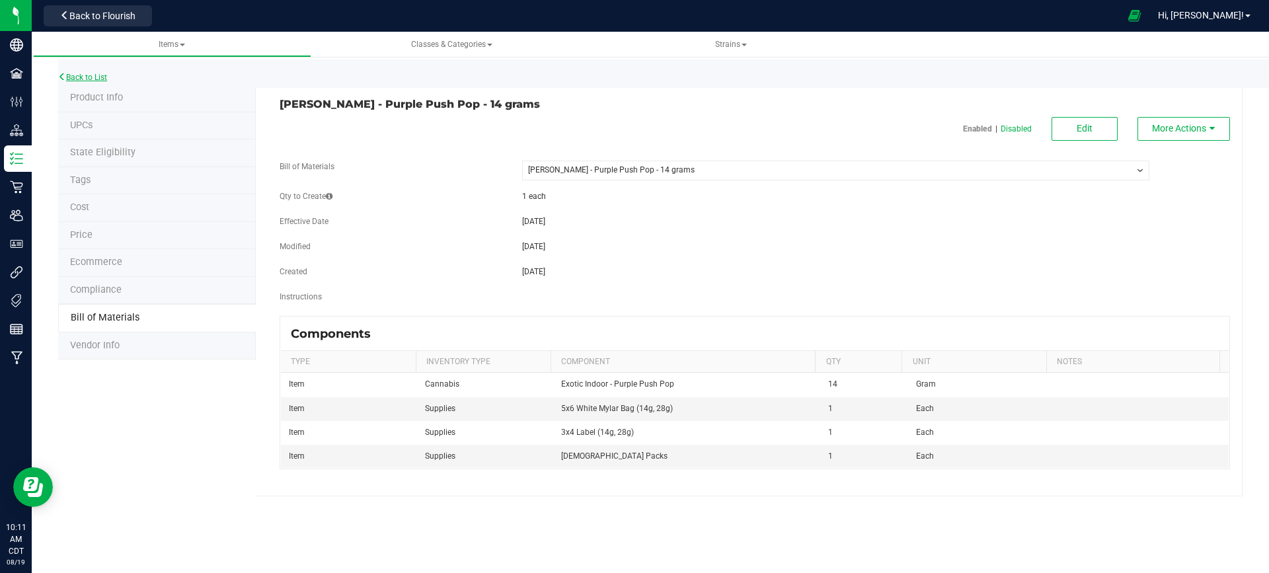
click at [95, 78] on link "Back to List" at bounding box center [82, 77] width 49 height 9
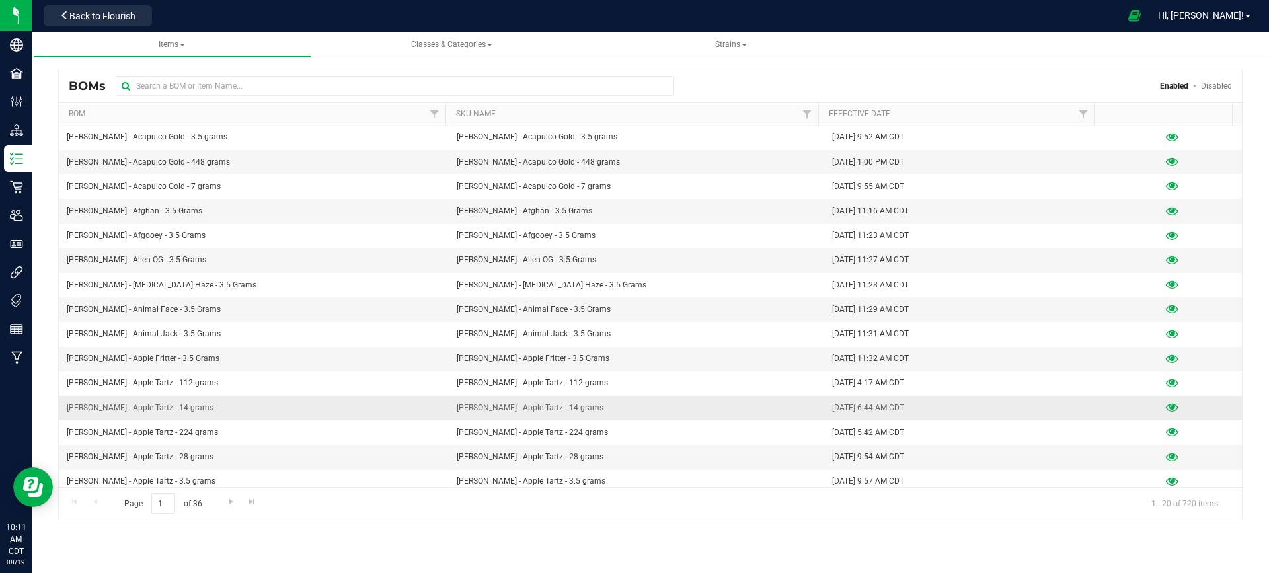
scroll to position [130, 0]
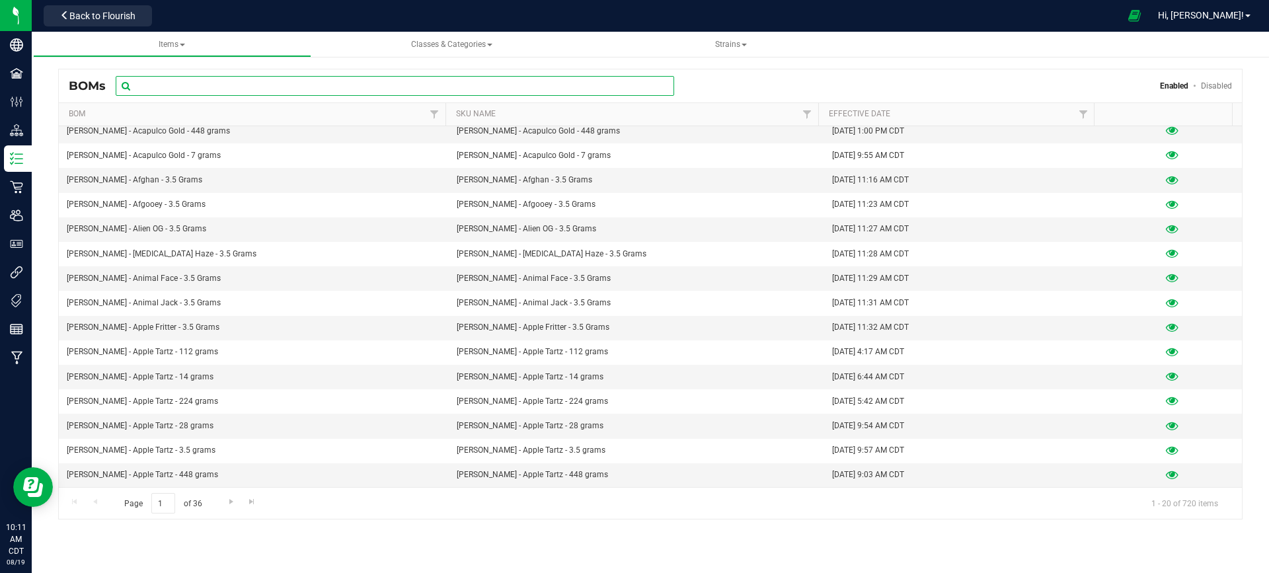
click at [196, 81] on input "text" at bounding box center [395, 86] width 559 height 20
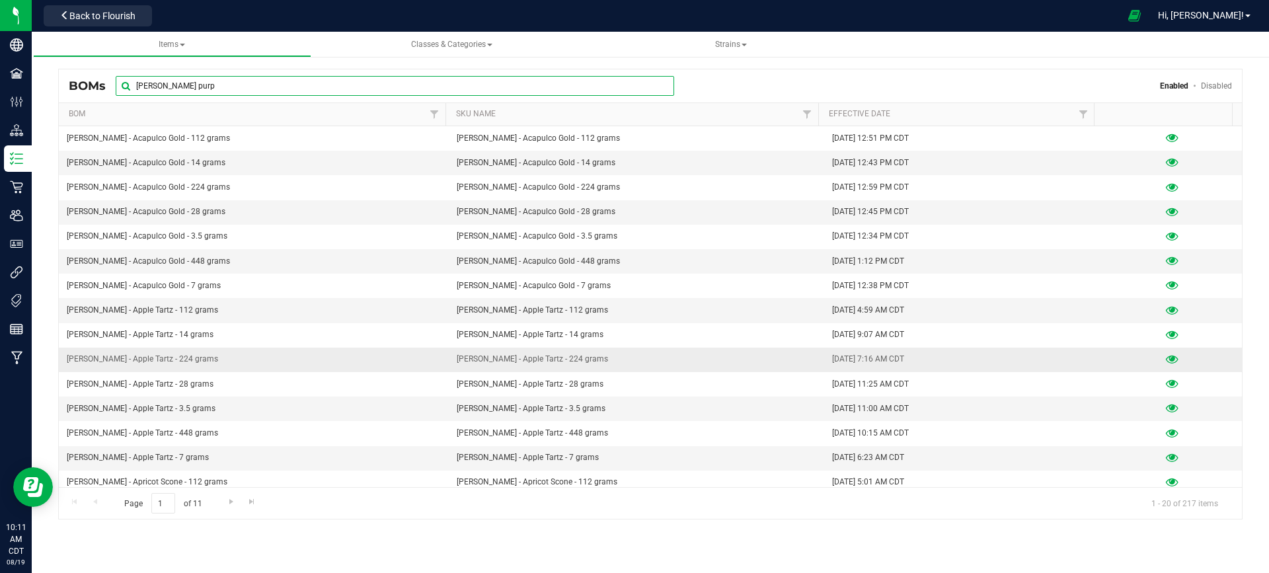
scroll to position [130, 0]
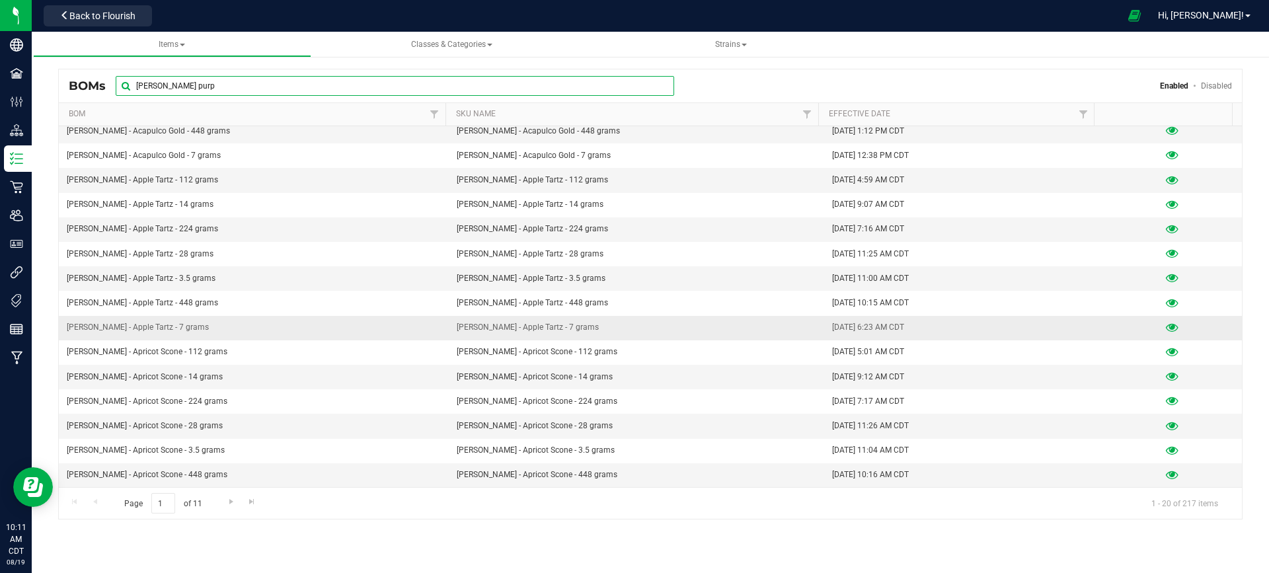
type input "[PERSON_NAME] purp"
click at [1166, 327] on icon at bounding box center [1172, 327] width 13 height 9
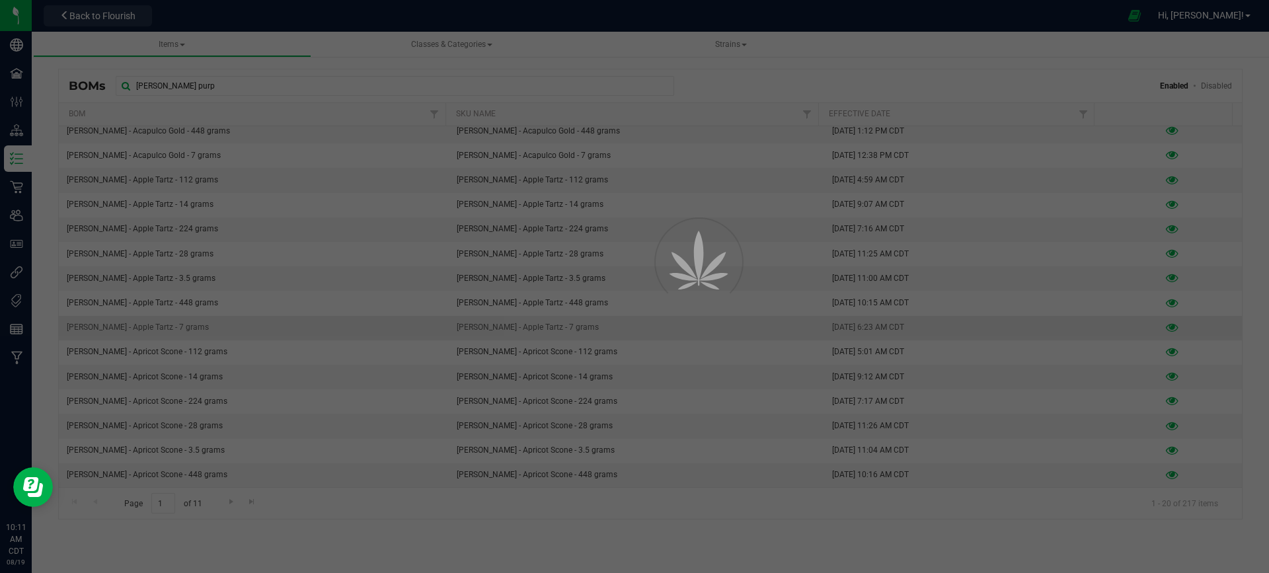
select select "177"
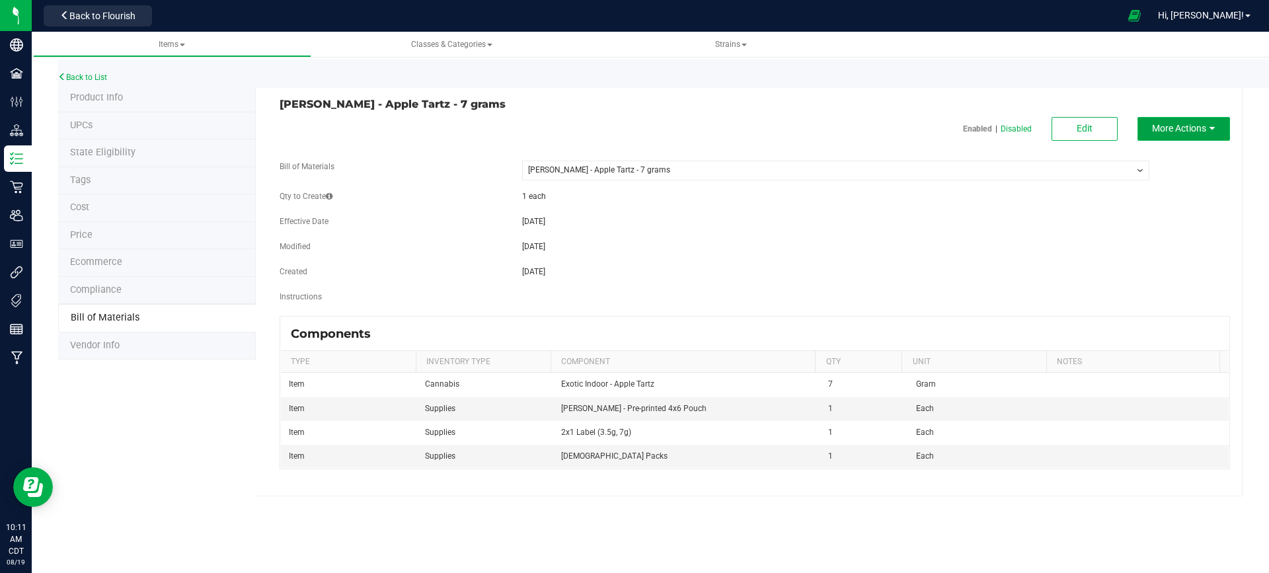
click at [1191, 123] on span "More Actions" at bounding box center [1179, 128] width 54 height 11
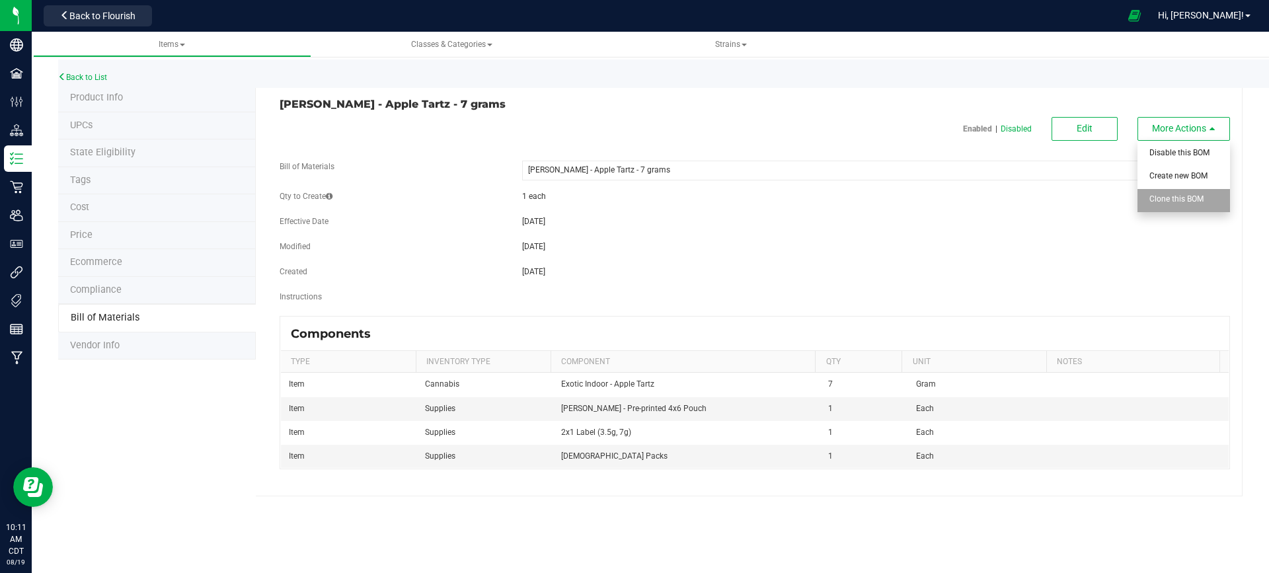
click at [1176, 200] on span "Clone this BOM" at bounding box center [1177, 198] width 54 height 9
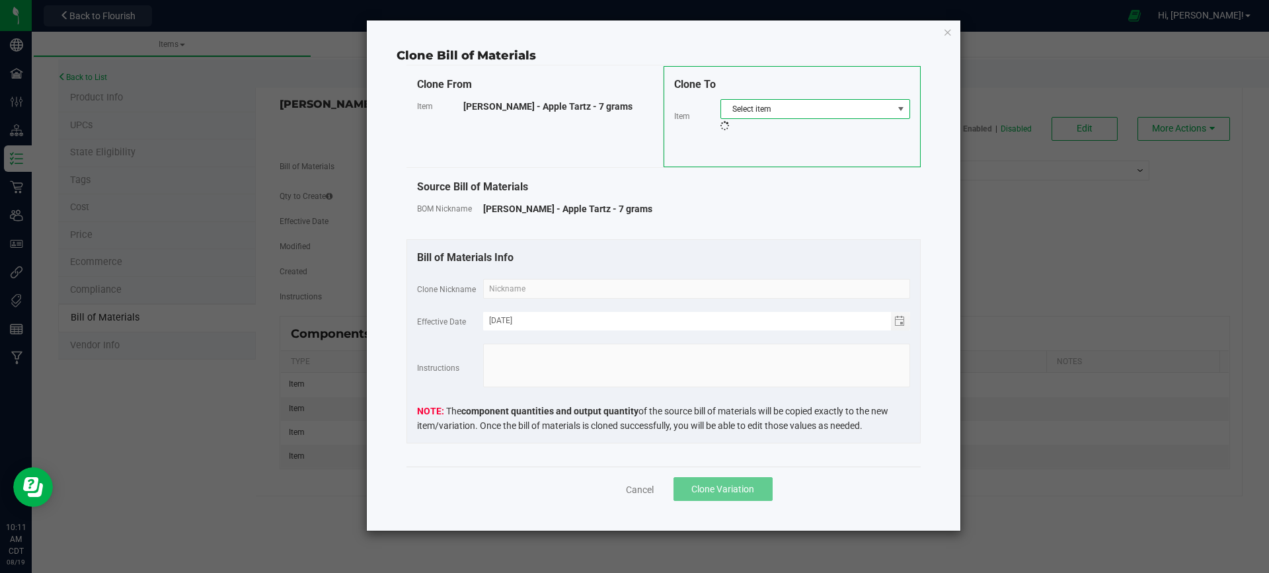
click at [845, 110] on span "Select item" at bounding box center [807, 109] width 172 height 19
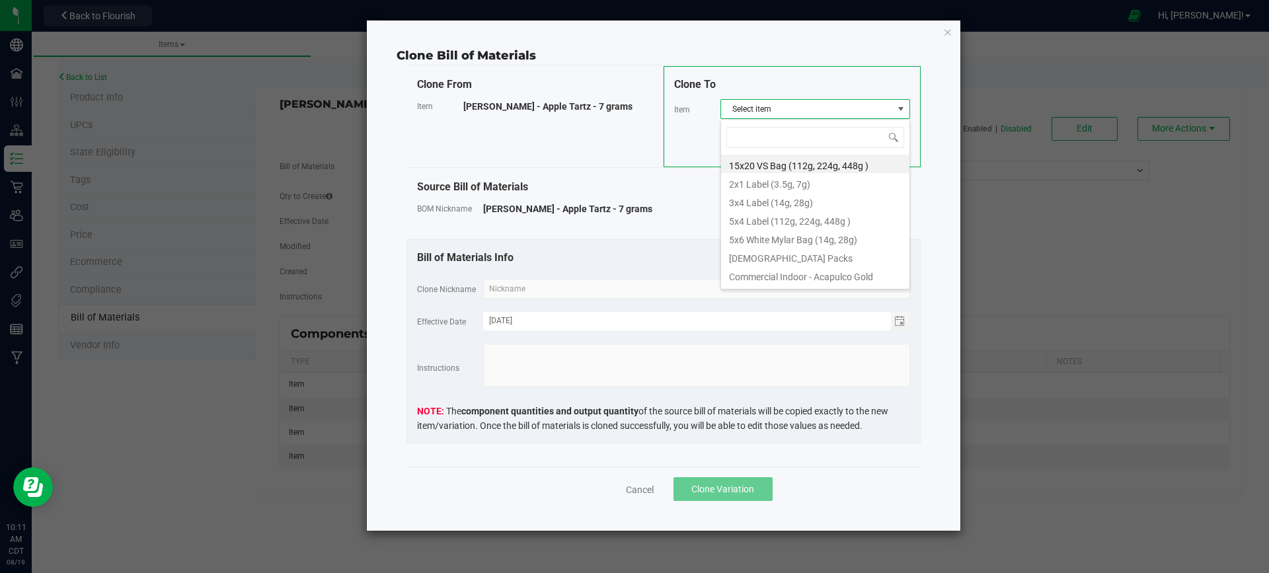
scroll to position [20, 190]
type input "p"
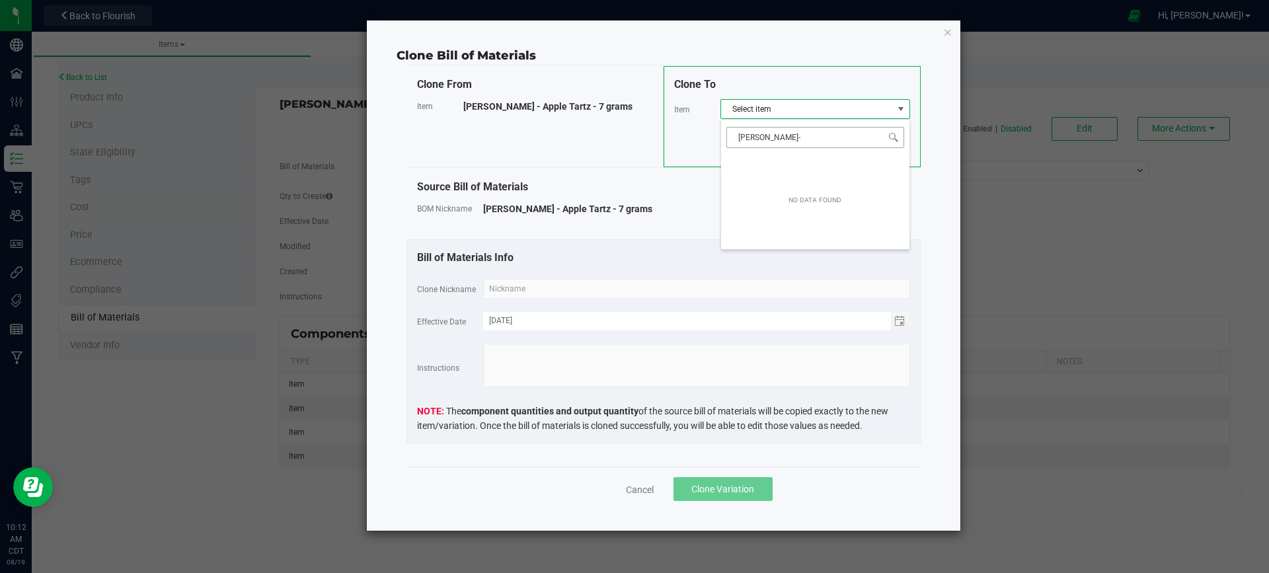
type input "[PERSON_NAME]"
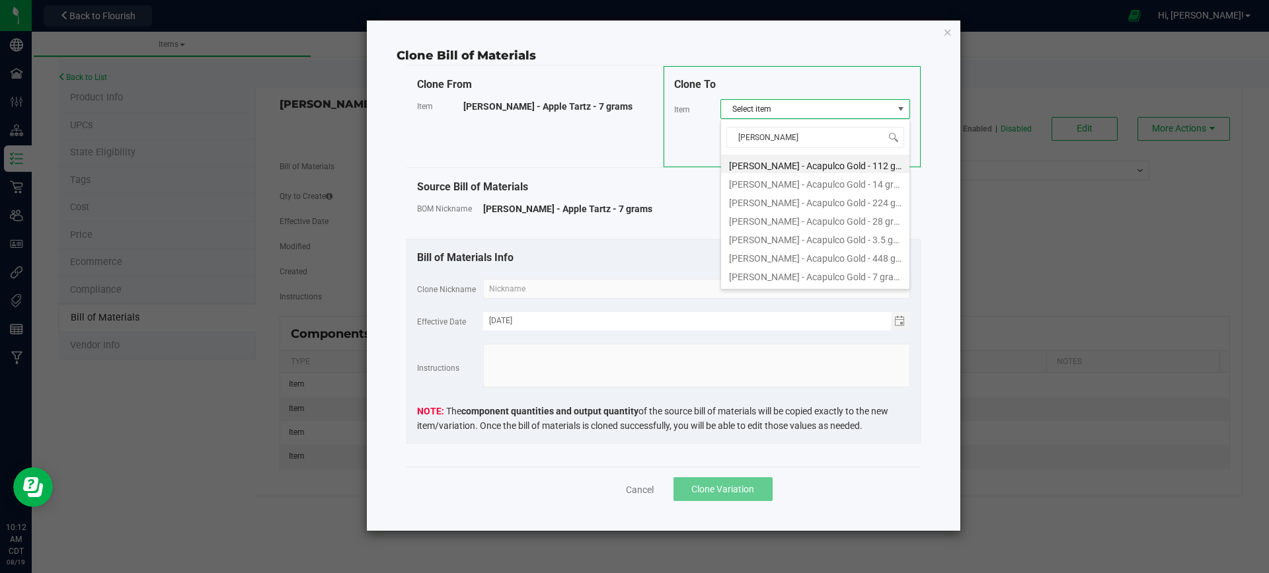
click at [948, 28] on icon "button" at bounding box center [947, 32] width 9 height 16
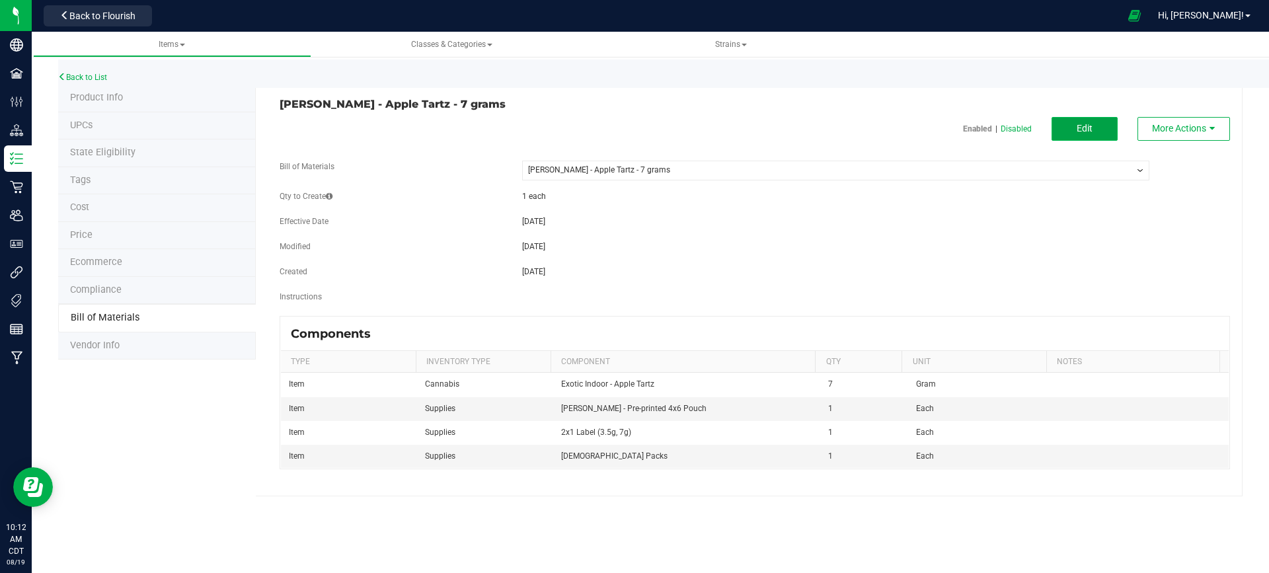
click at [1099, 130] on button "Edit" at bounding box center [1085, 129] width 66 height 24
select select "177"
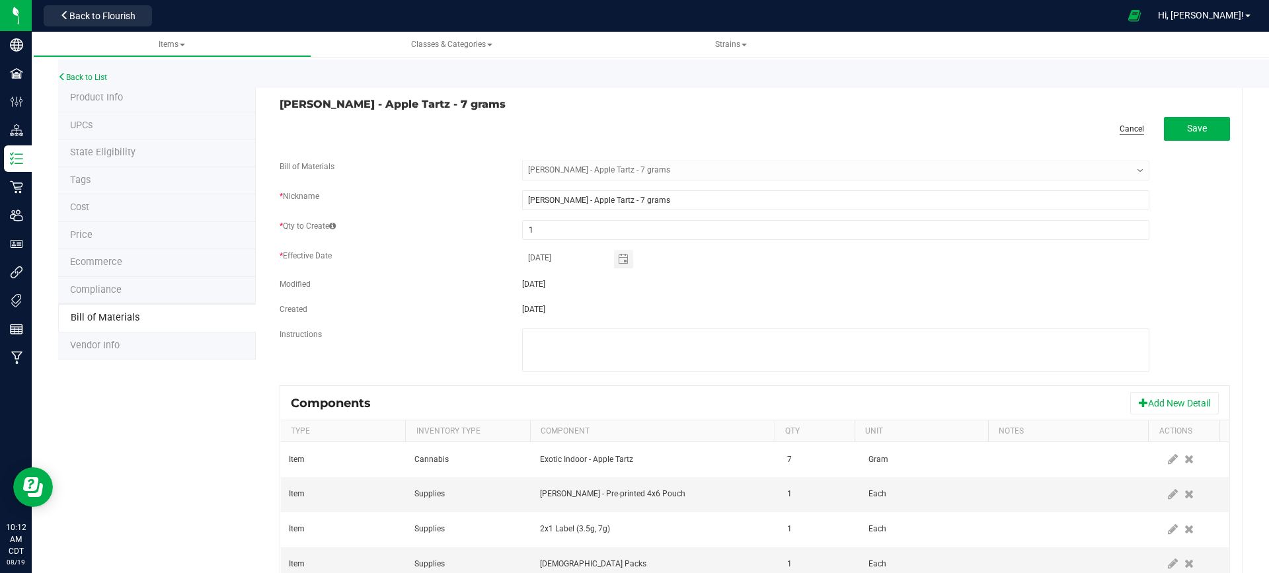
click at [1120, 128] on link "Cancel" at bounding box center [1132, 129] width 24 height 11
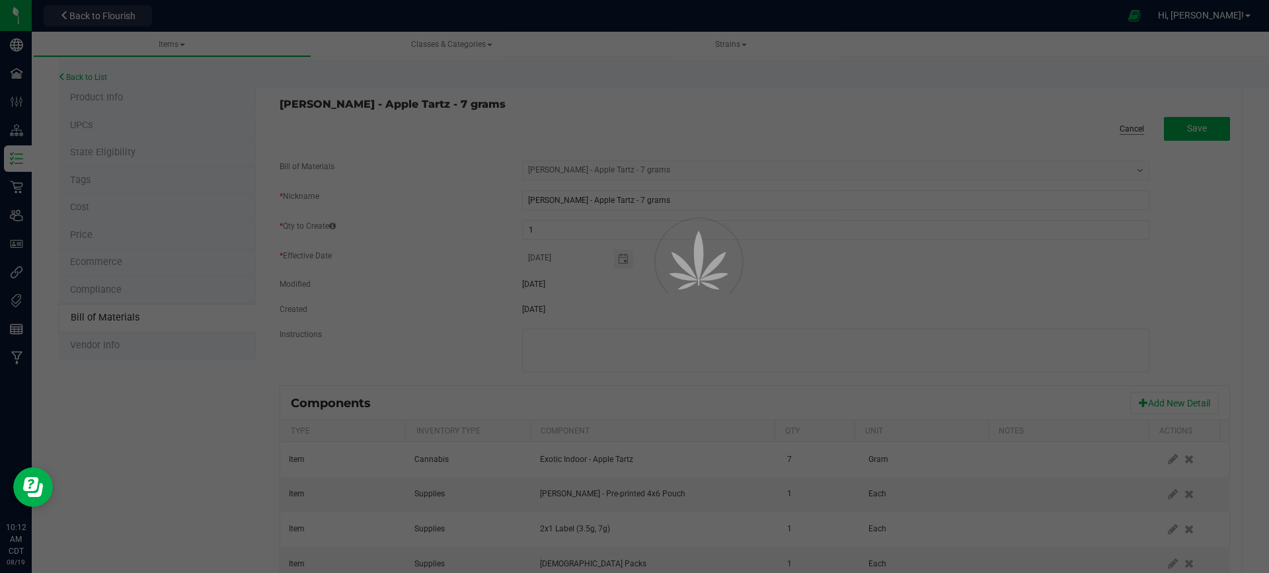
select select "177"
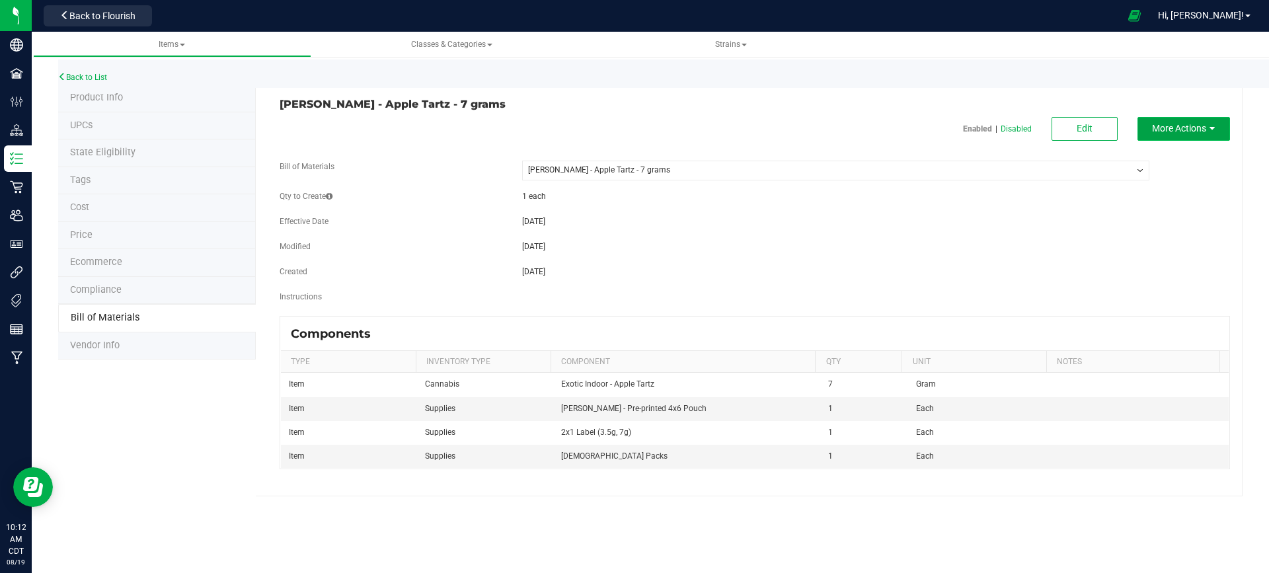
click at [1177, 129] on span "More Actions" at bounding box center [1179, 128] width 54 height 11
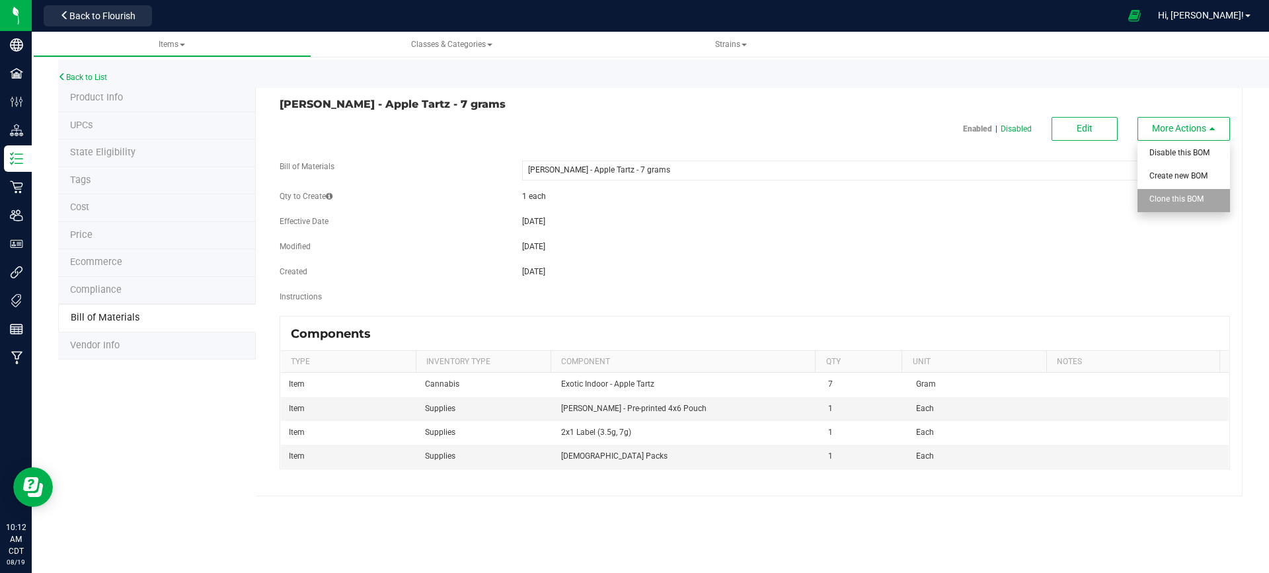
click at [1170, 204] on div "Clone this BOM" at bounding box center [1182, 200] width 65 height 23
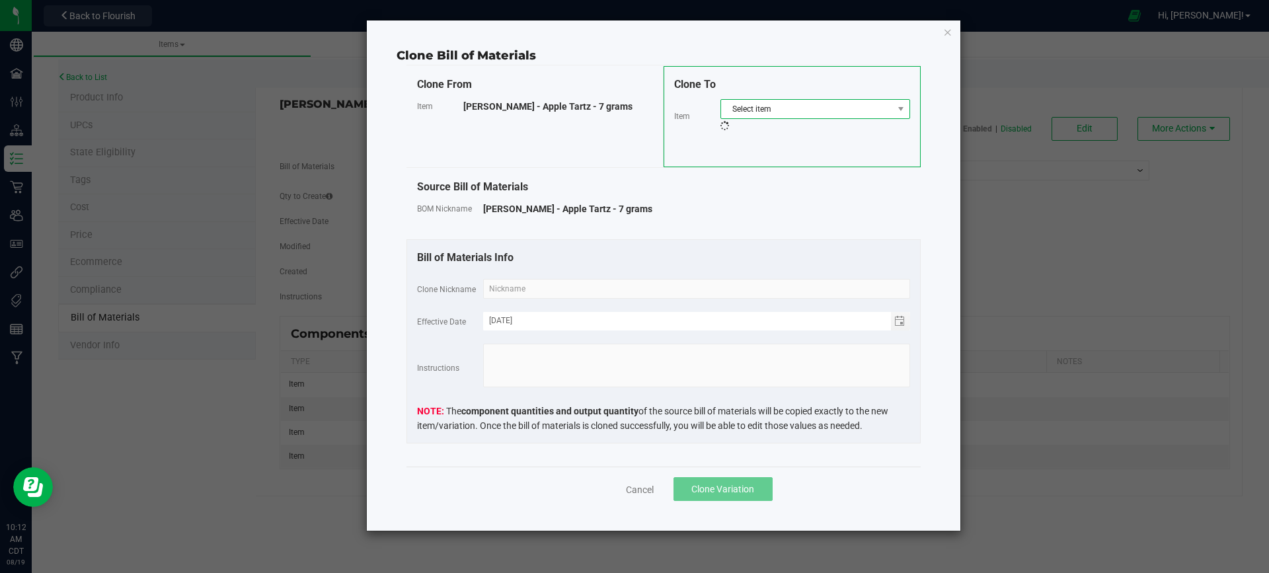
click at [768, 109] on span "Select item" at bounding box center [807, 109] width 172 height 19
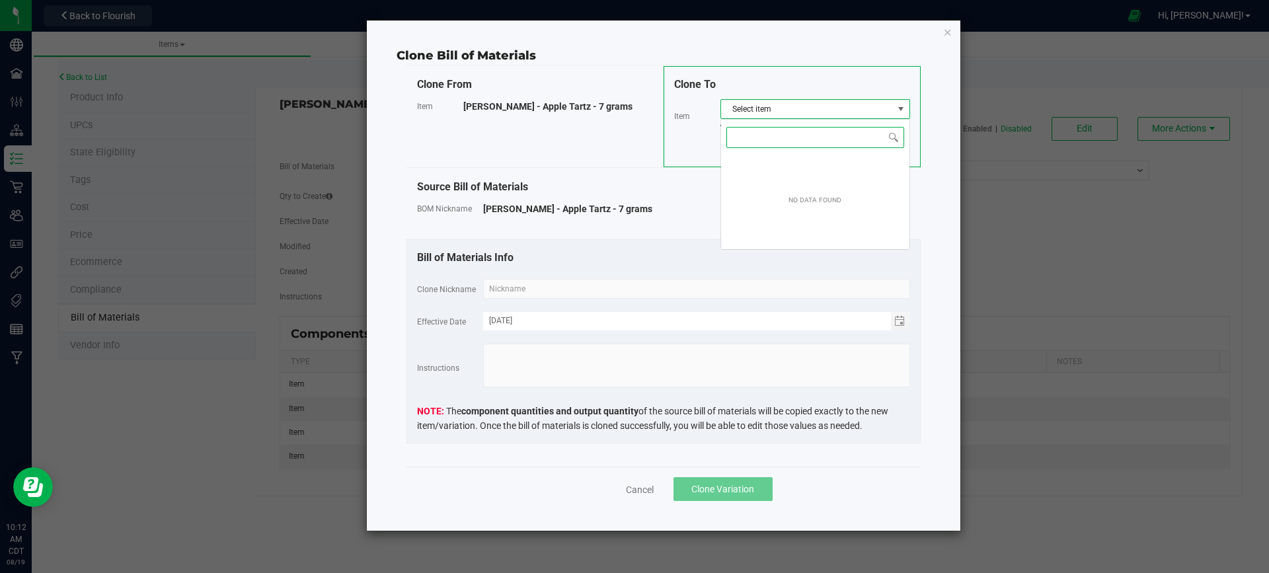
scroll to position [20, 190]
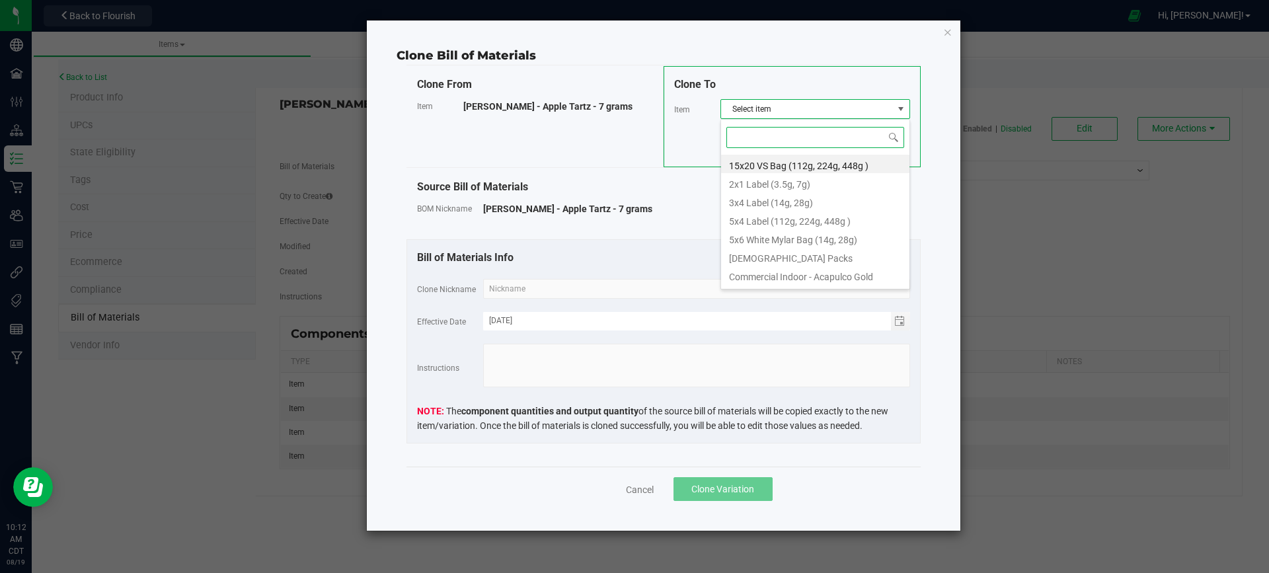
paste input "[PERSON_NAME] - Pink Certz - 7 grams"
type input "[PERSON_NAME] - Pink Certz - 7 grams"
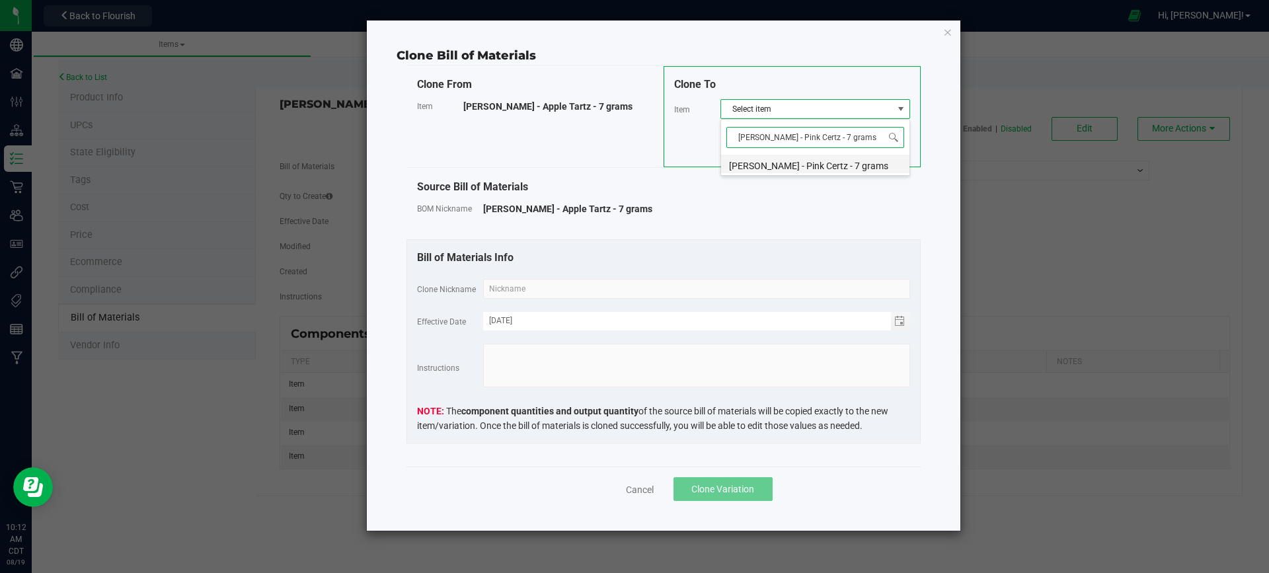
click at [805, 171] on li "[PERSON_NAME] - Pink Certz - 7 grams" at bounding box center [815, 164] width 188 height 19
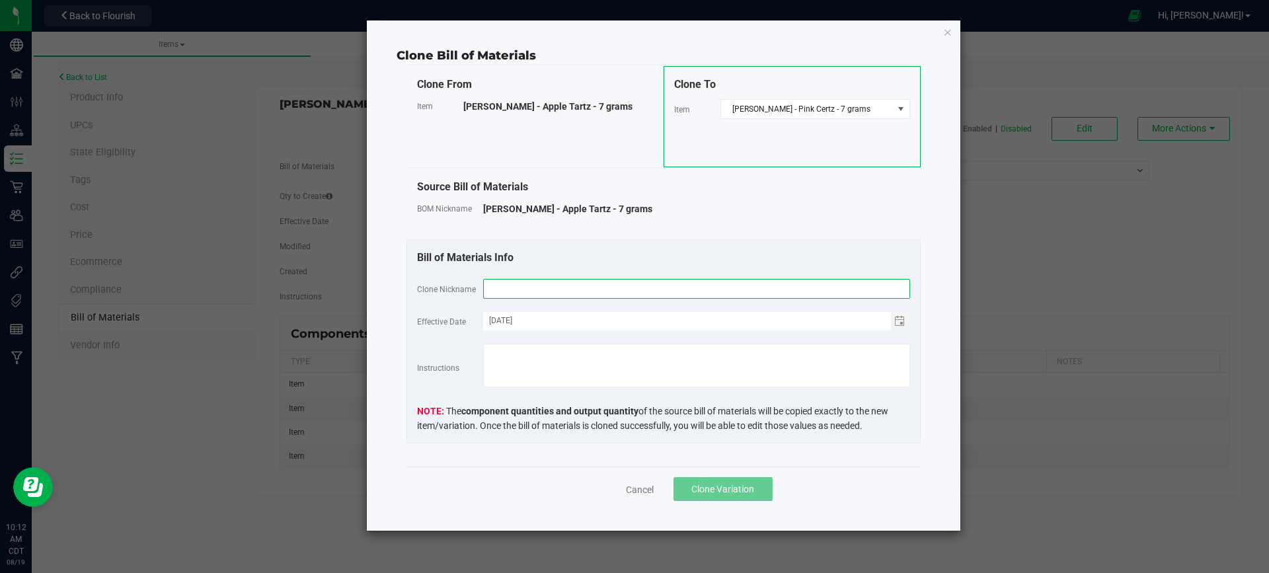
click at [580, 291] on input "text" at bounding box center [696, 289] width 427 height 20
paste input "[PERSON_NAME] - Pink Certz - 7 grams"
type input "[PERSON_NAME] - Pink Certz - 7 grams"
click at [727, 490] on span "Clone Variation" at bounding box center [723, 489] width 63 height 11
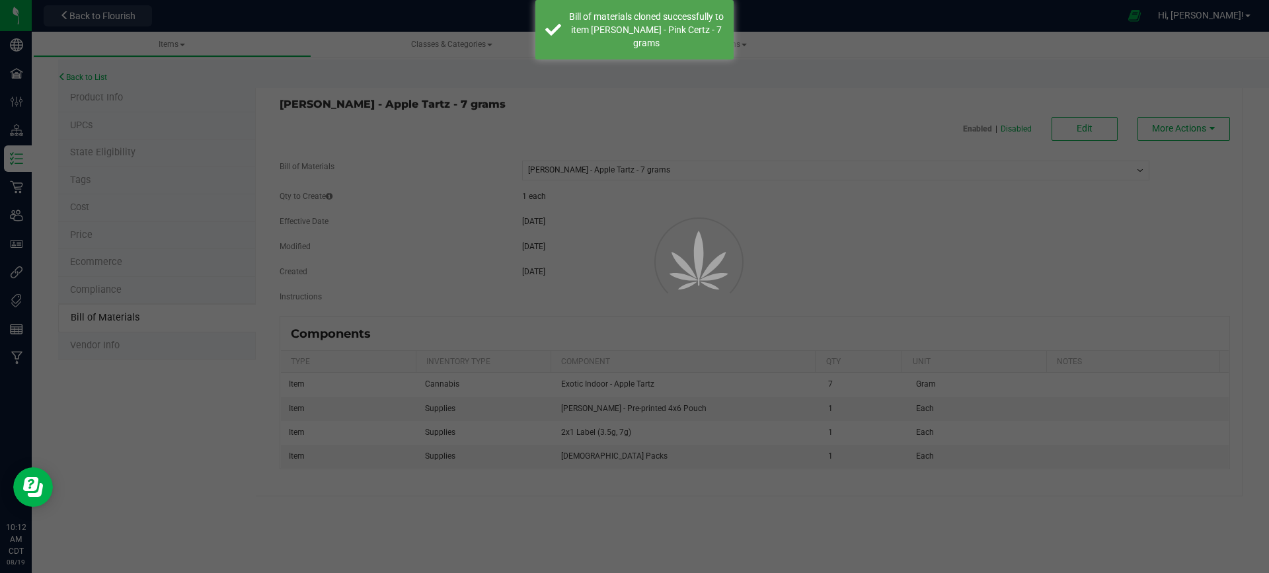
select select "177"
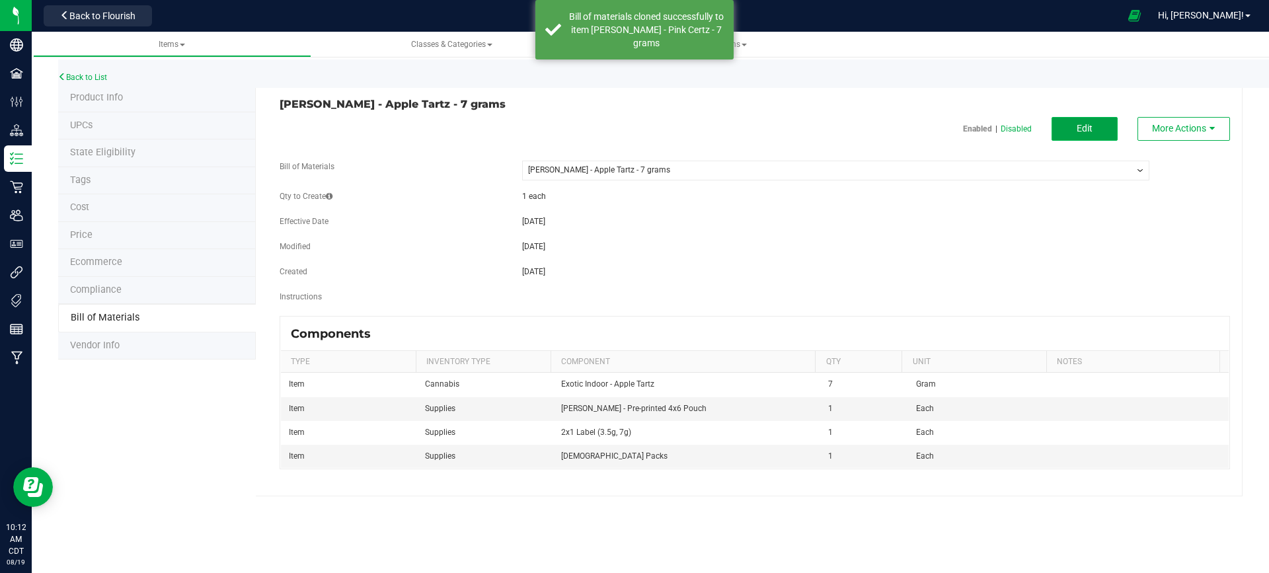
click at [1081, 126] on span "Edit" at bounding box center [1085, 128] width 16 height 11
select select "177"
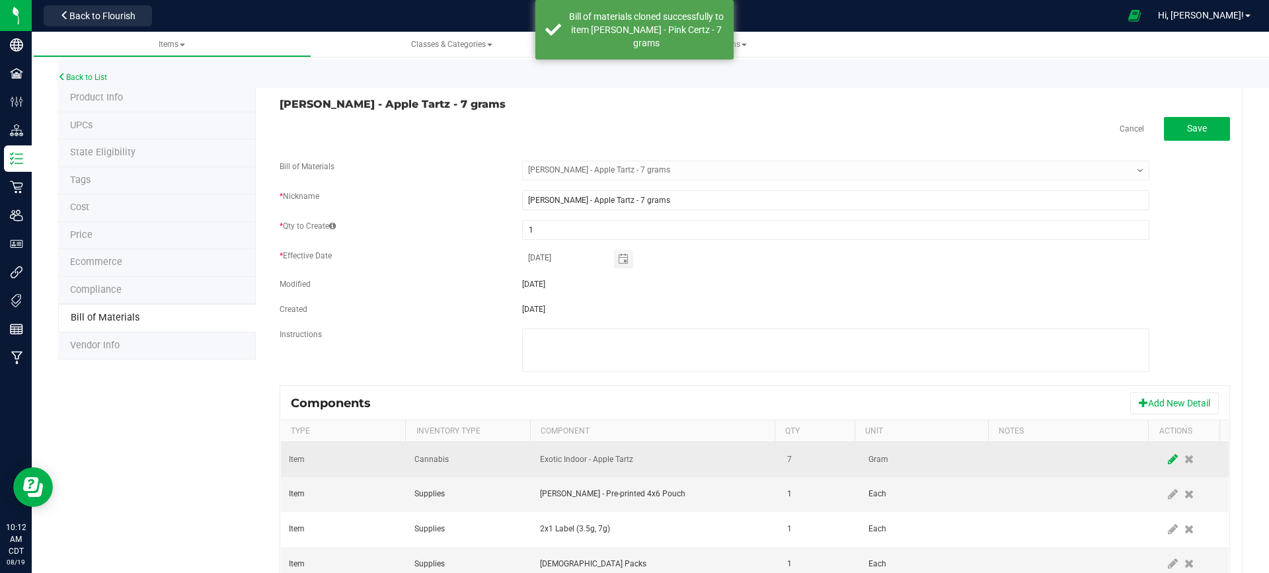
click at [1168, 459] on icon at bounding box center [1173, 460] width 10 height 12
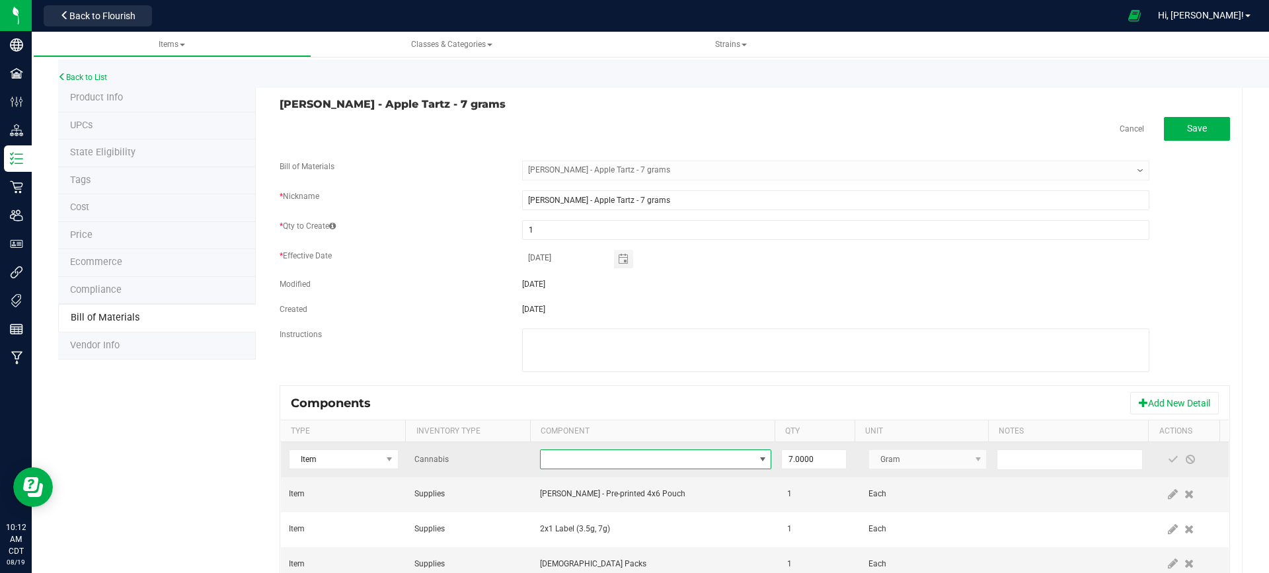
click at [627, 460] on span "NO DATA FOUND" at bounding box center [648, 459] width 214 height 19
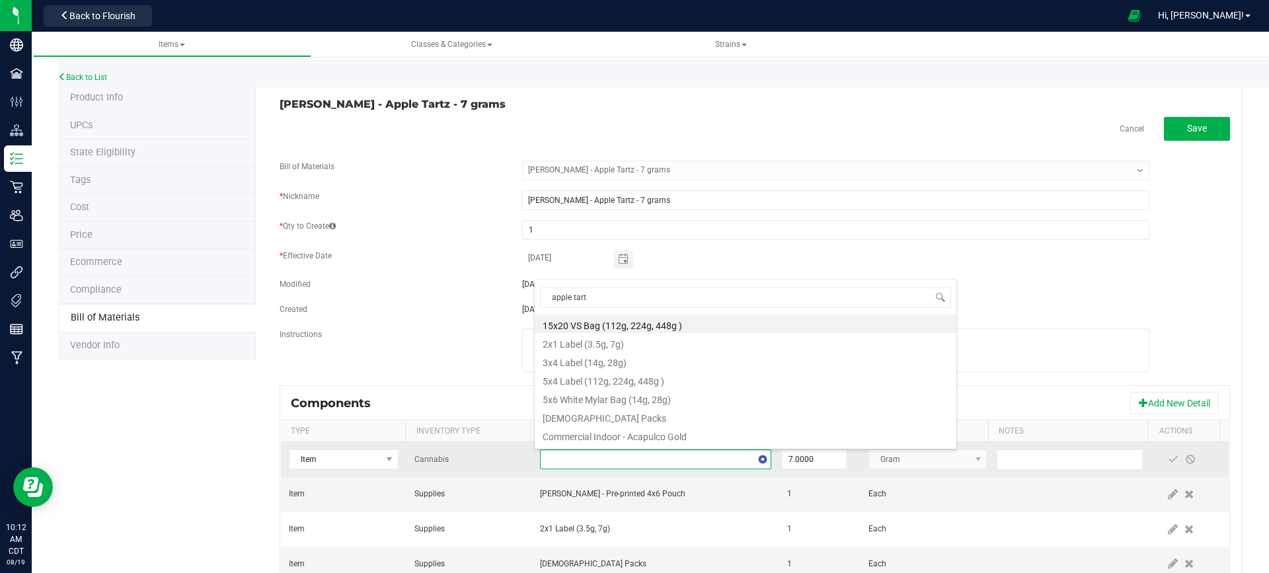
type input "apple tartz"
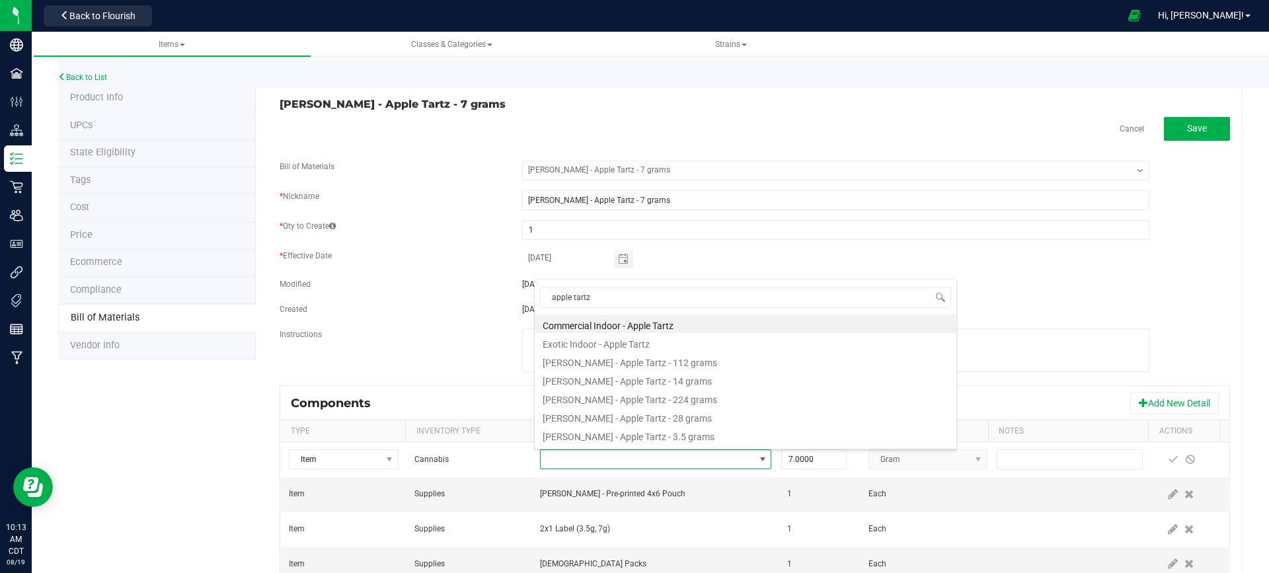
click at [1127, 283] on div "[DATE]" at bounding box center [835, 284] width 647 height 12
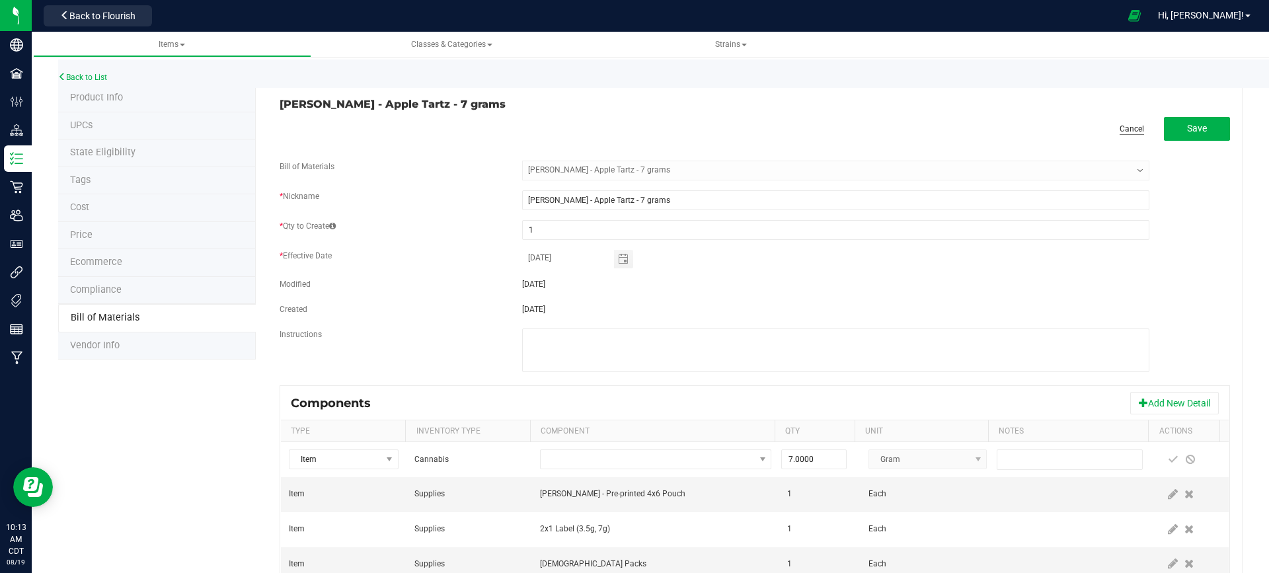
click at [1120, 128] on link "Cancel" at bounding box center [1132, 129] width 24 height 11
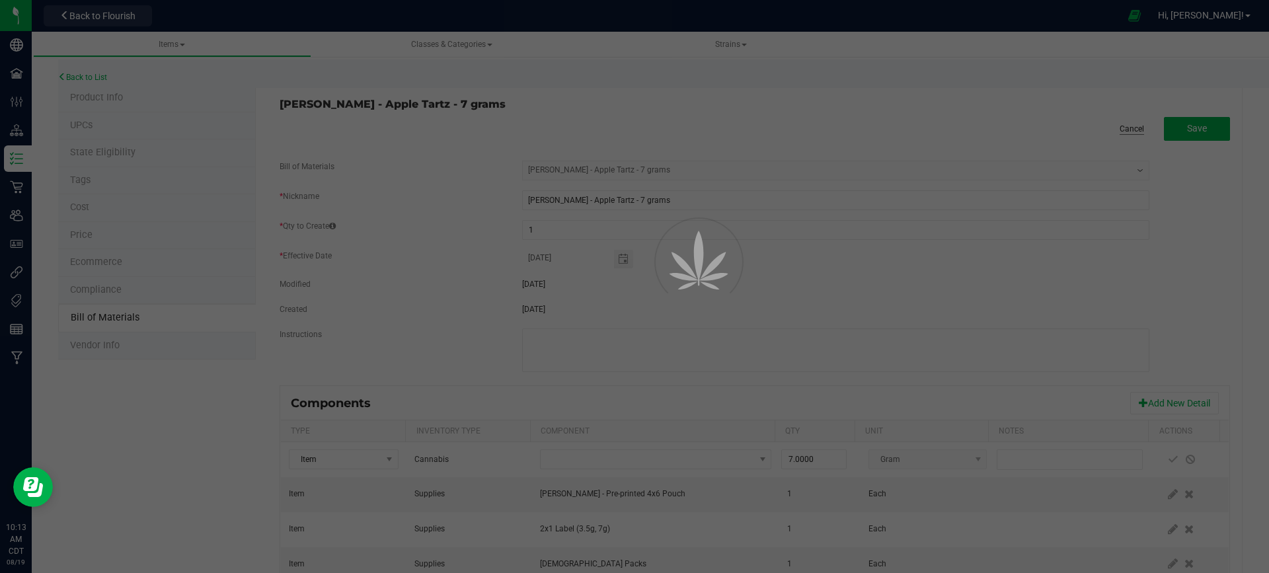
select select "177"
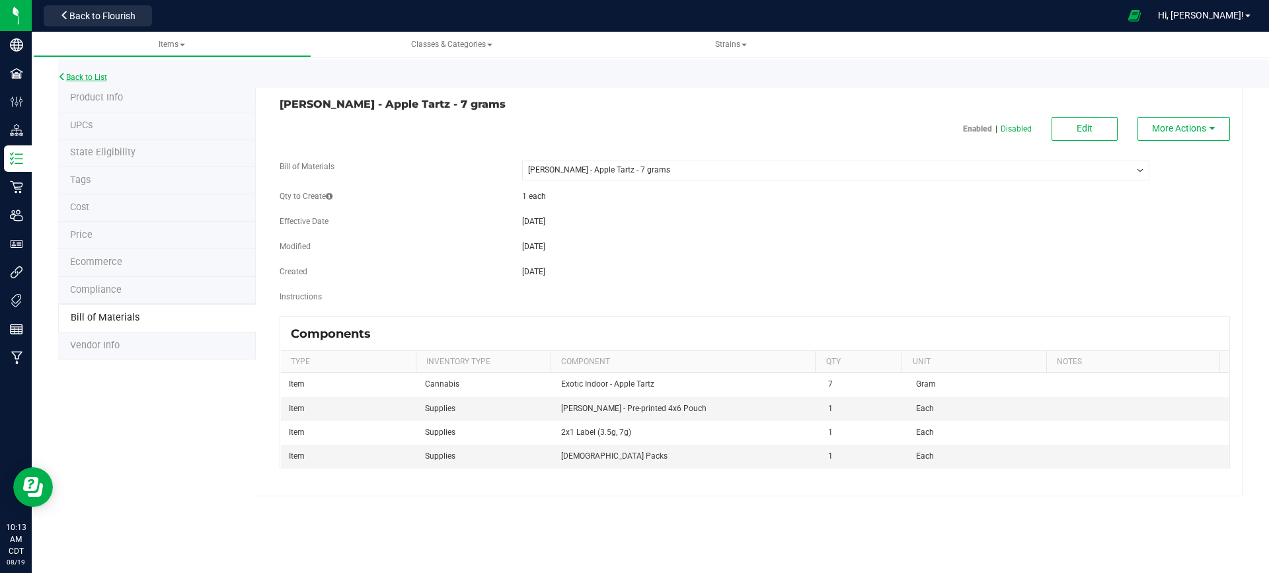
click at [79, 73] on link "Back to List" at bounding box center [82, 77] width 49 height 9
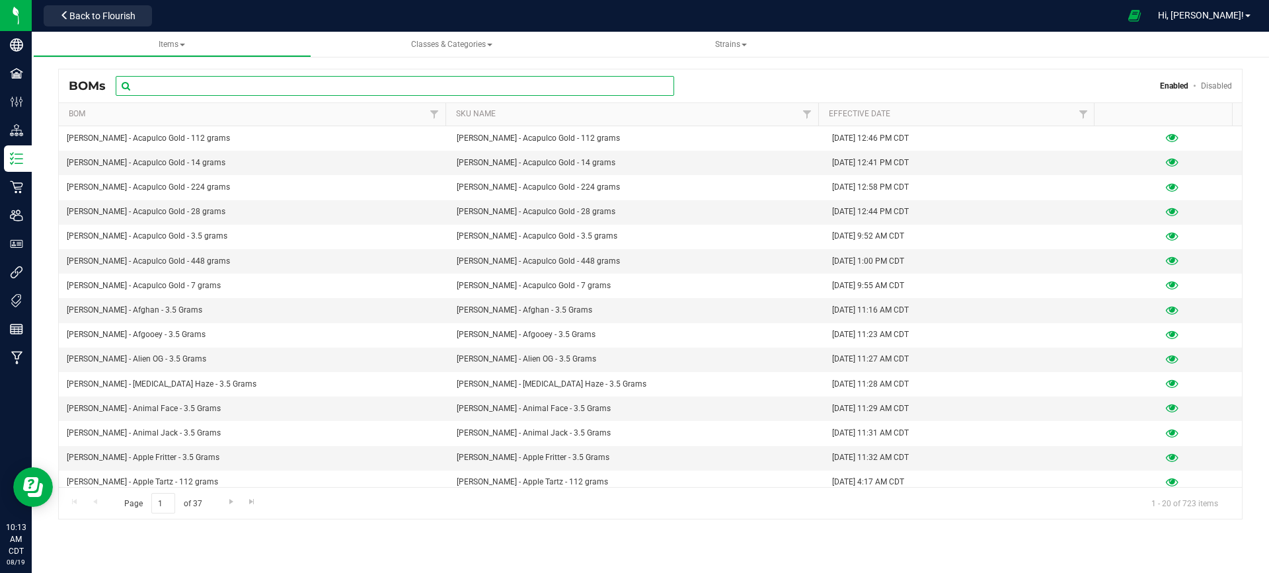
paste input "[PERSON_NAME] - Pink Certz - 7 grams"
type input "[PERSON_NAME] - Pink Certz - 7 grams"
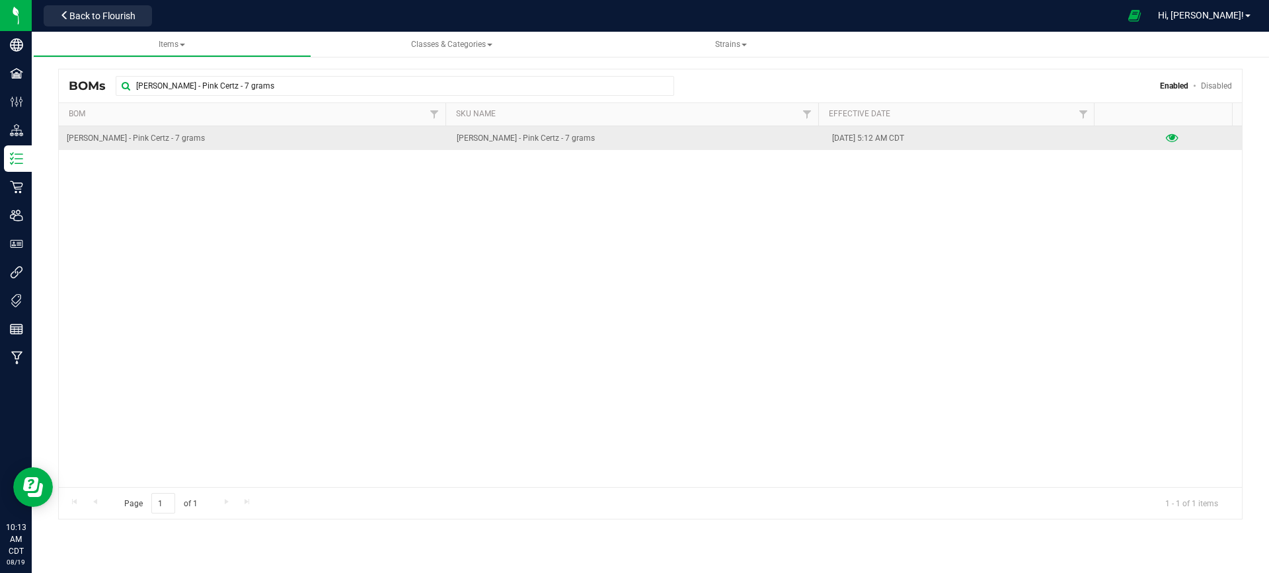
click at [1166, 136] on icon at bounding box center [1172, 138] width 13 height 9
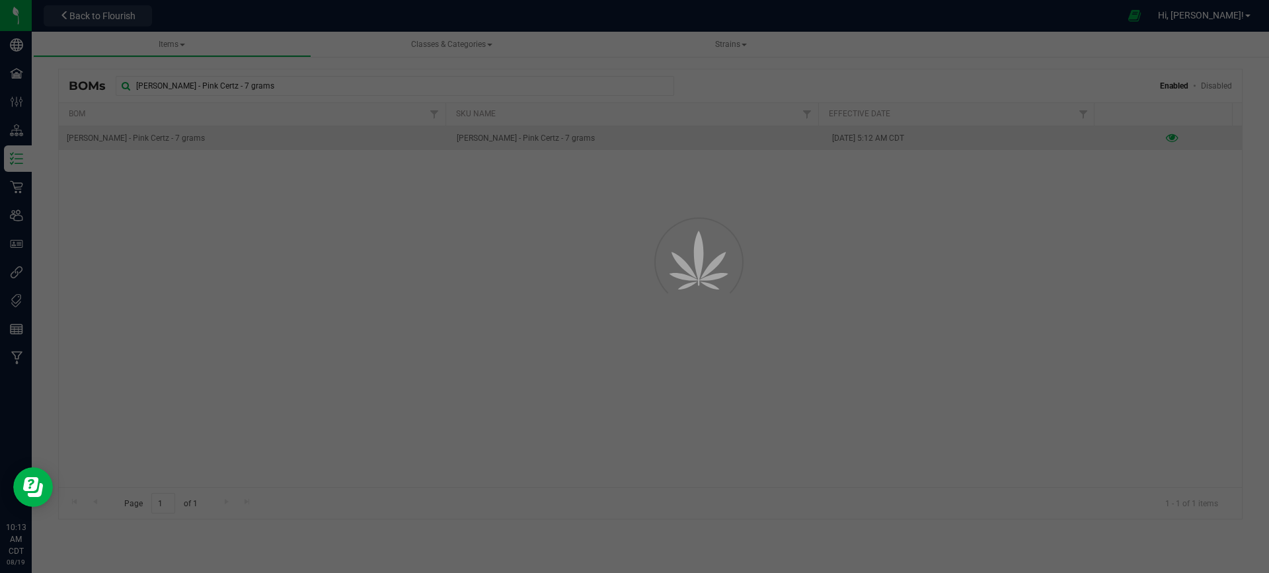
select select "727"
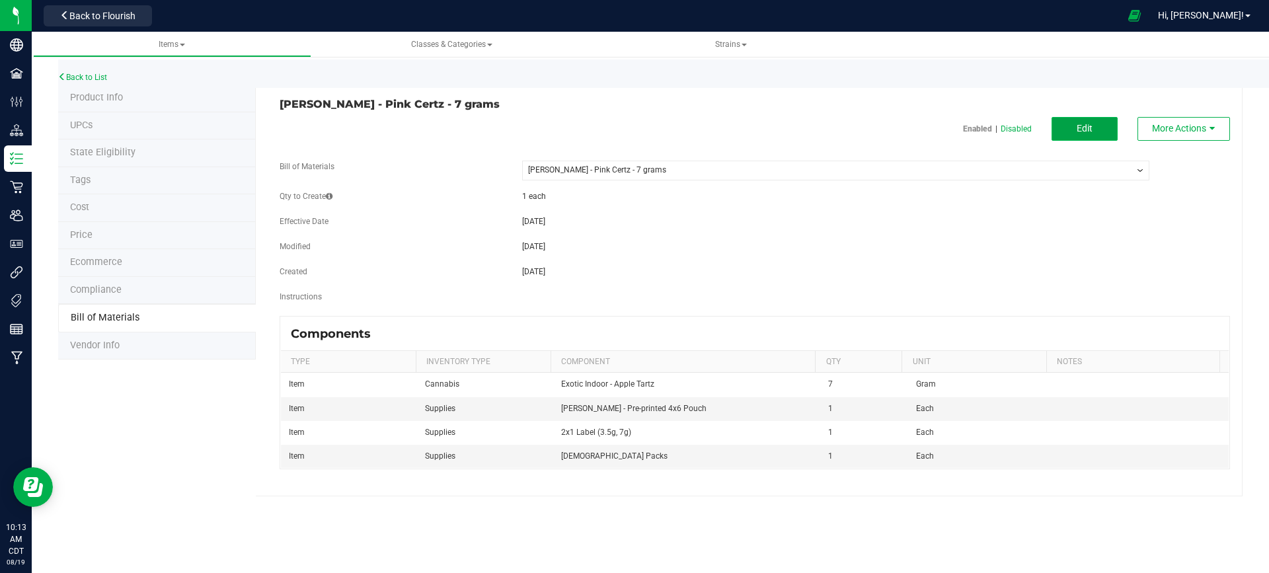
click at [1092, 130] on span "Edit" at bounding box center [1085, 128] width 16 height 11
select select "727"
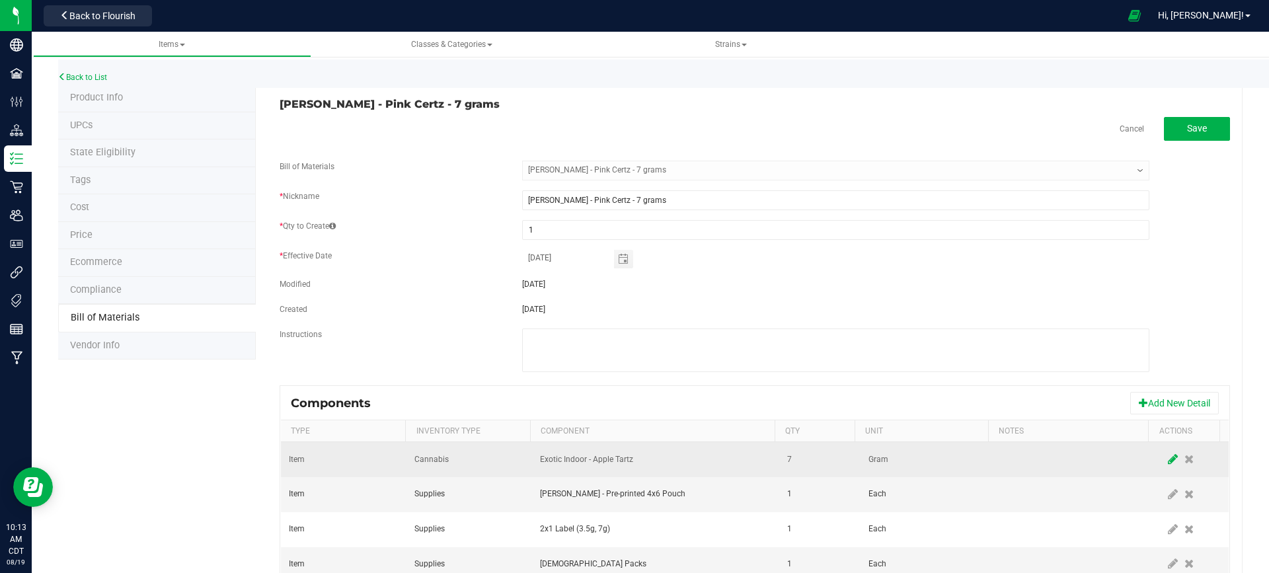
click at [1168, 458] on icon at bounding box center [1173, 460] width 10 height 12
drag, startPoint x: 599, startPoint y: 464, endPoint x: 601, endPoint y: 452, distance: 12.1
click at [599, 460] on span "NO DATA FOUND" at bounding box center [648, 459] width 214 height 19
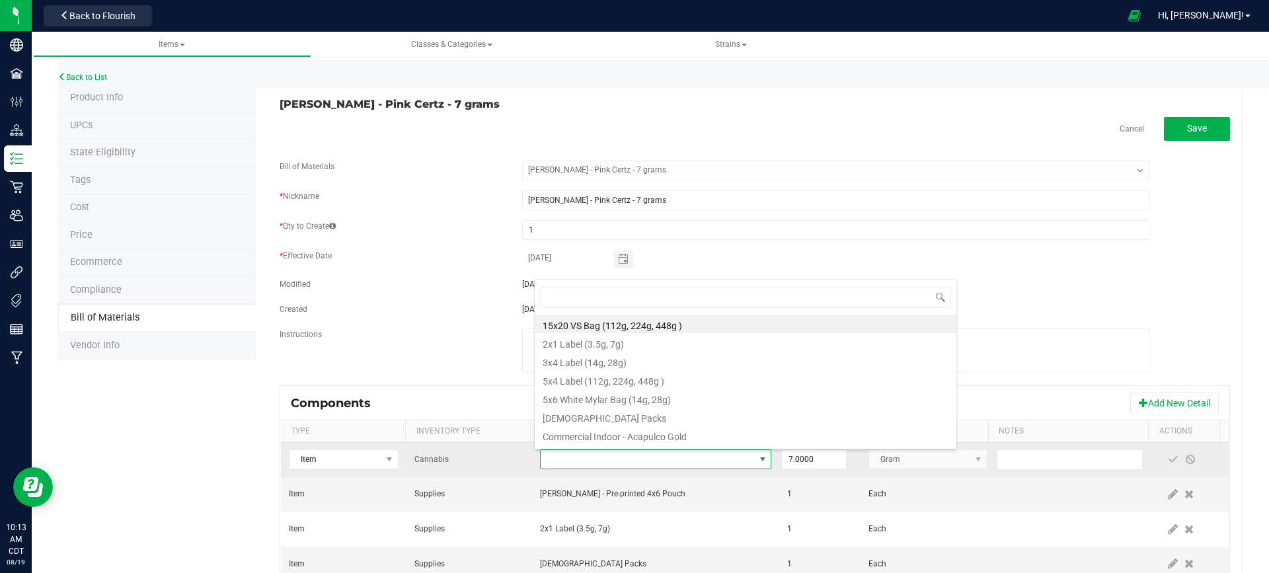
scroll to position [20, 225]
type input "pink cert"
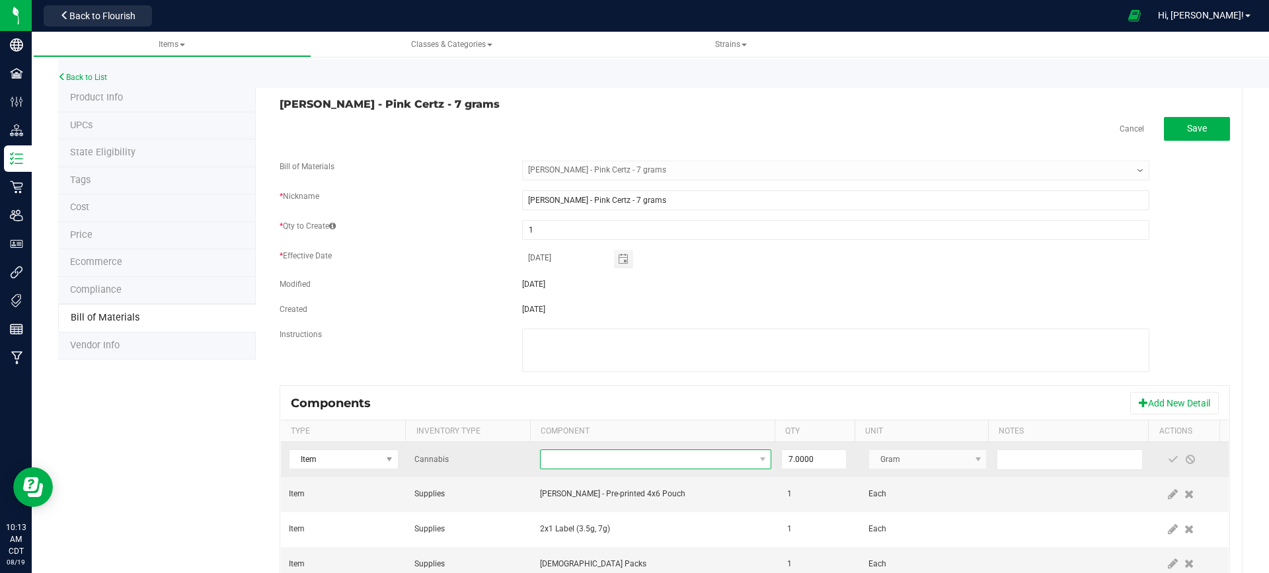
click at [592, 459] on span "NO DATA FOUND" at bounding box center [648, 459] width 214 height 19
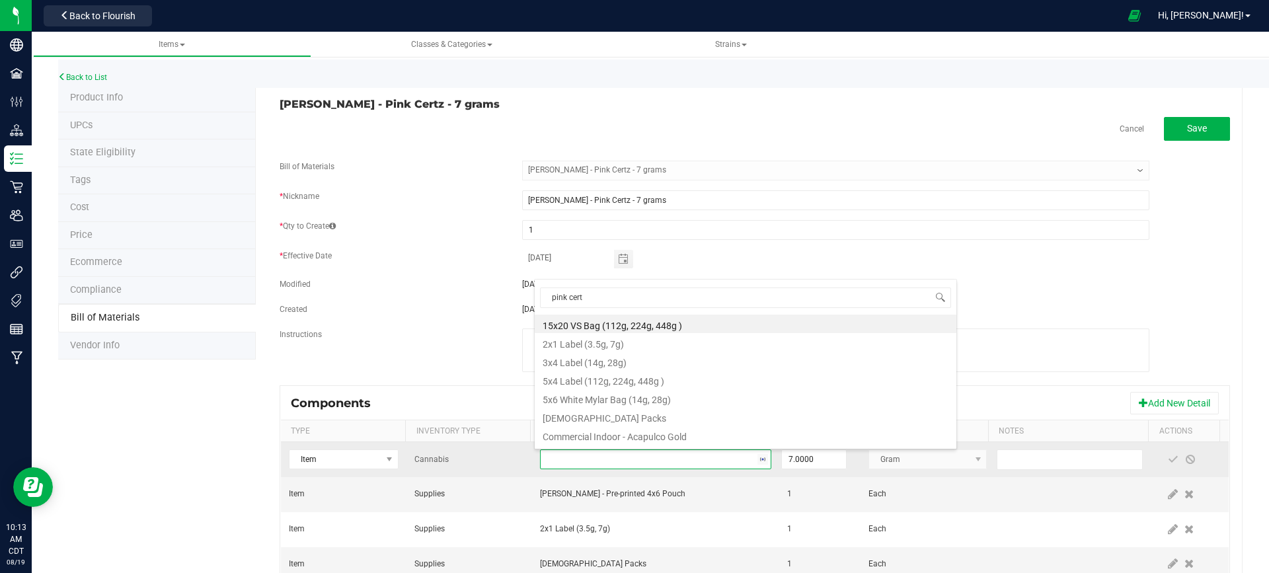
type input "pink certz"
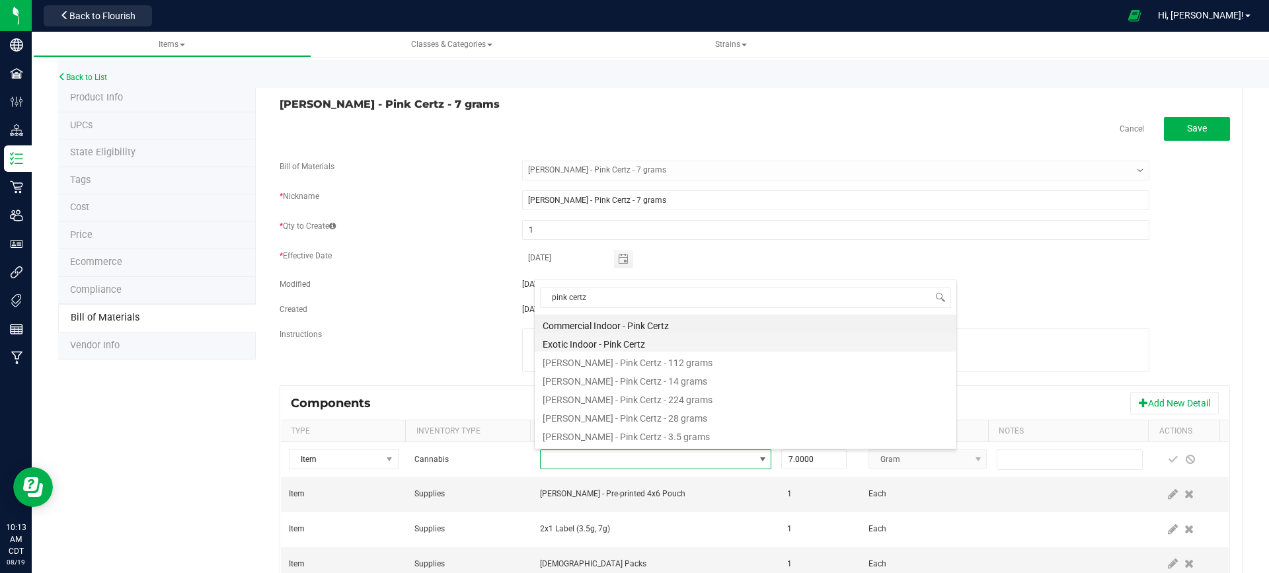
click at [619, 342] on li "Exotic Indoor - Pink Certz" at bounding box center [746, 342] width 422 height 19
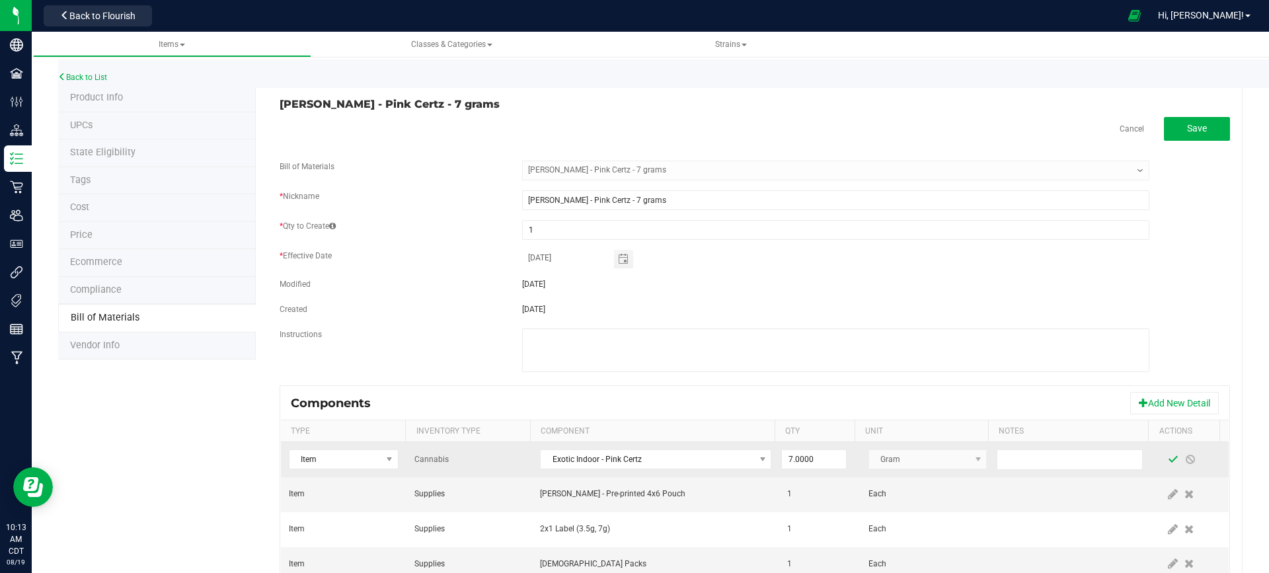
click at [1168, 456] on span at bounding box center [1173, 459] width 11 height 11
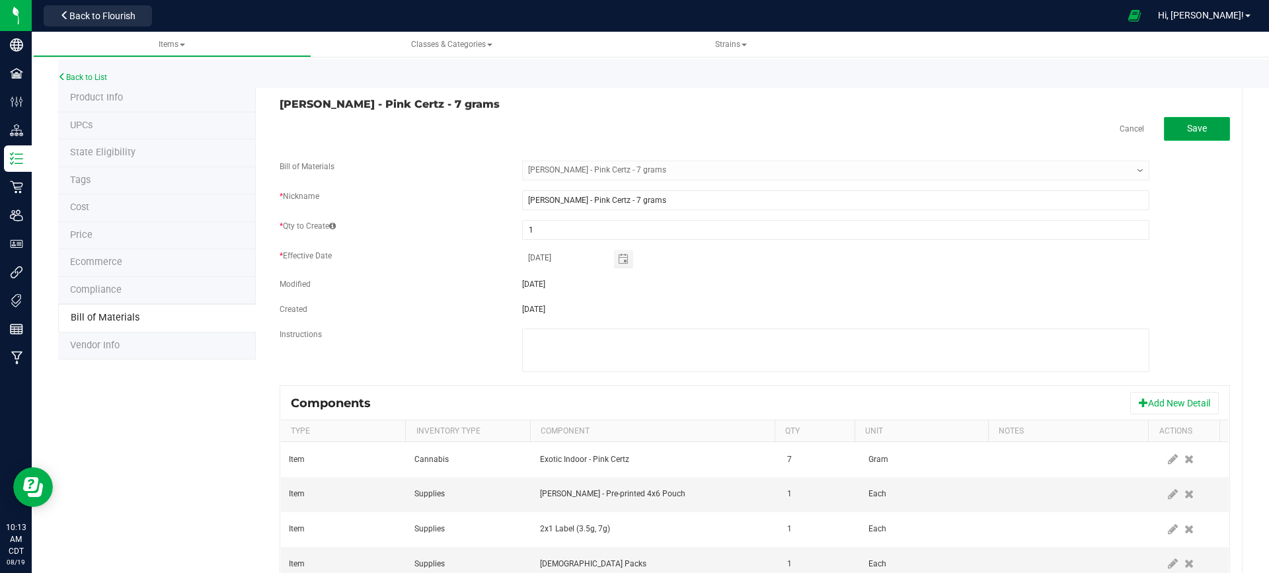
click at [1170, 126] on button "Save" at bounding box center [1197, 129] width 66 height 24
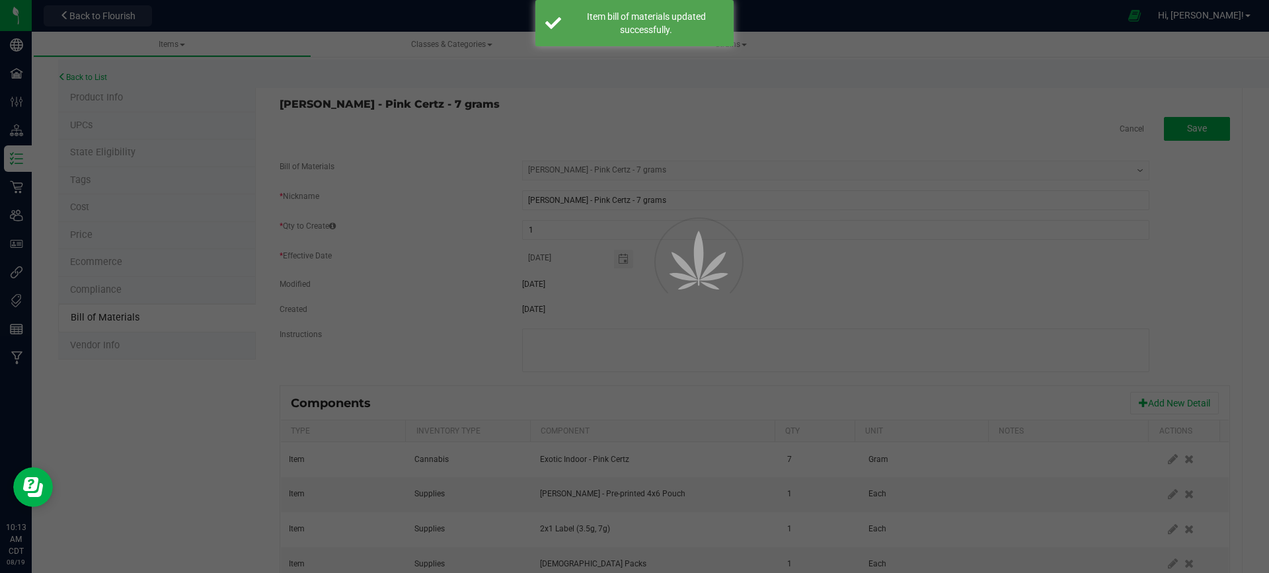
select select "727"
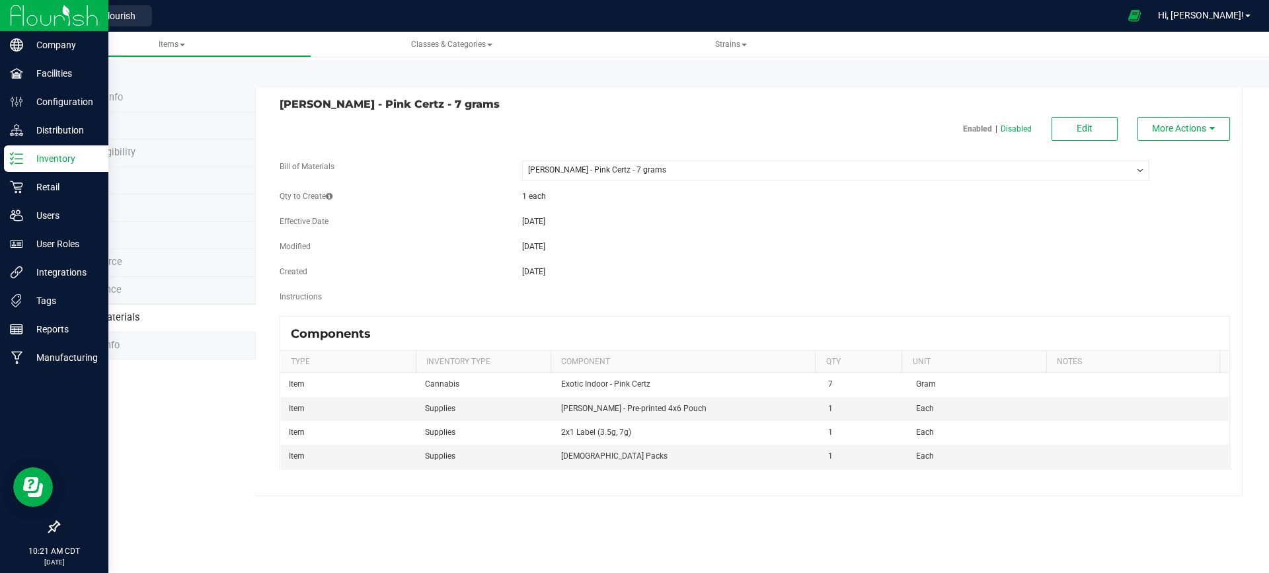
click at [22, 15] on img at bounding box center [54, 15] width 89 height 31
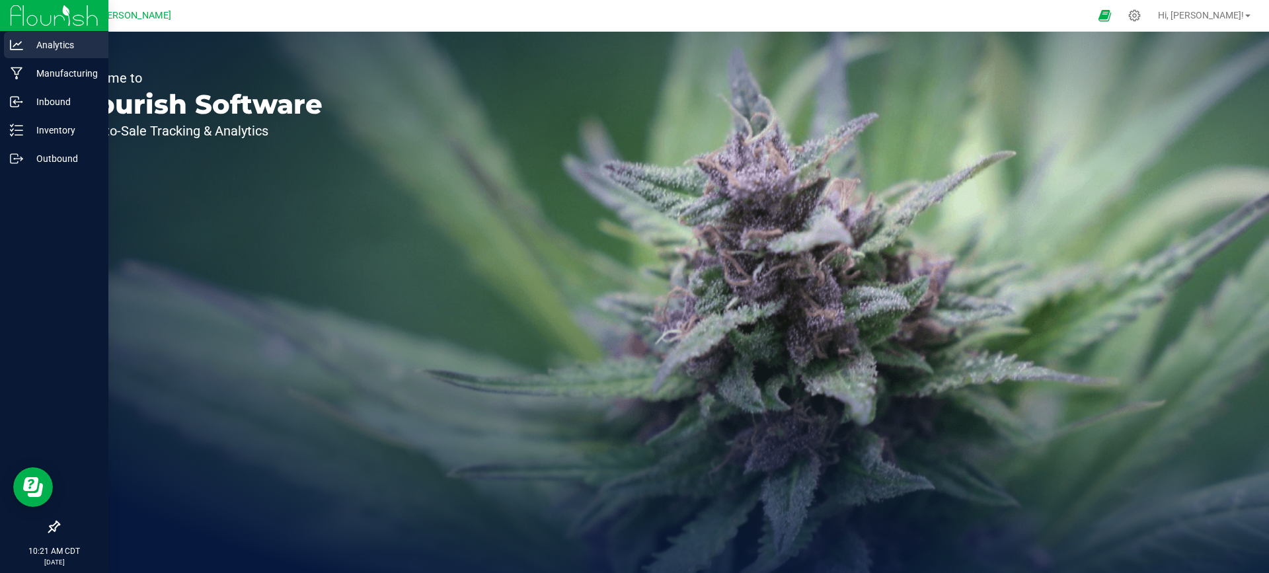
click at [61, 48] on p "Analytics" at bounding box center [62, 45] width 79 height 16
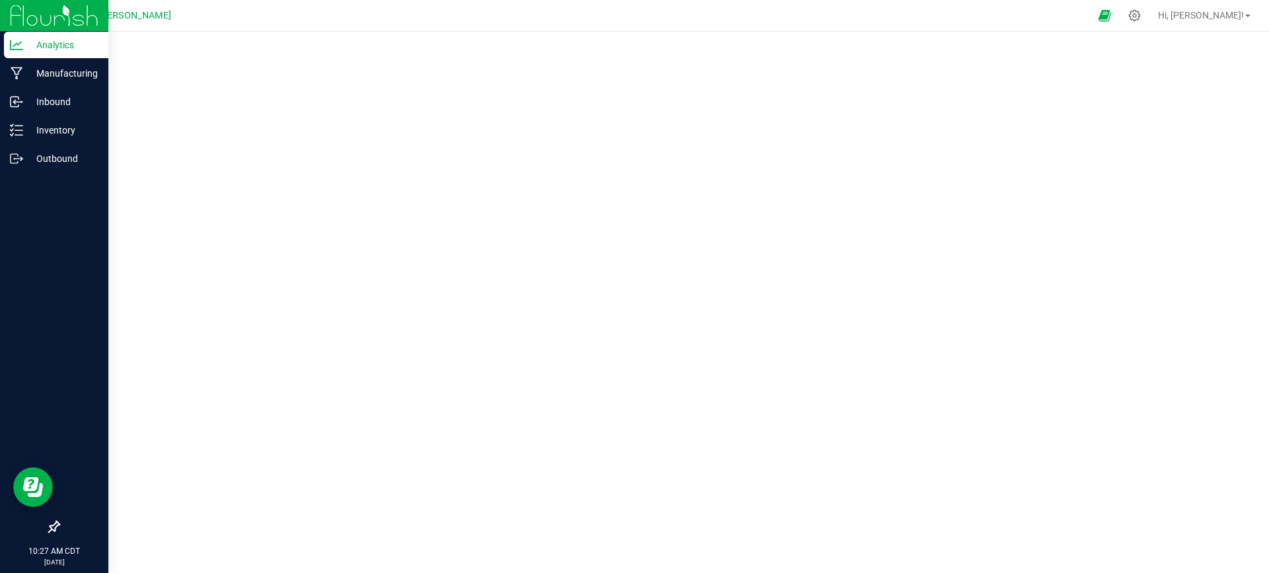
click at [13, 16] on img at bounding box center [54, 15] width 89 height 31
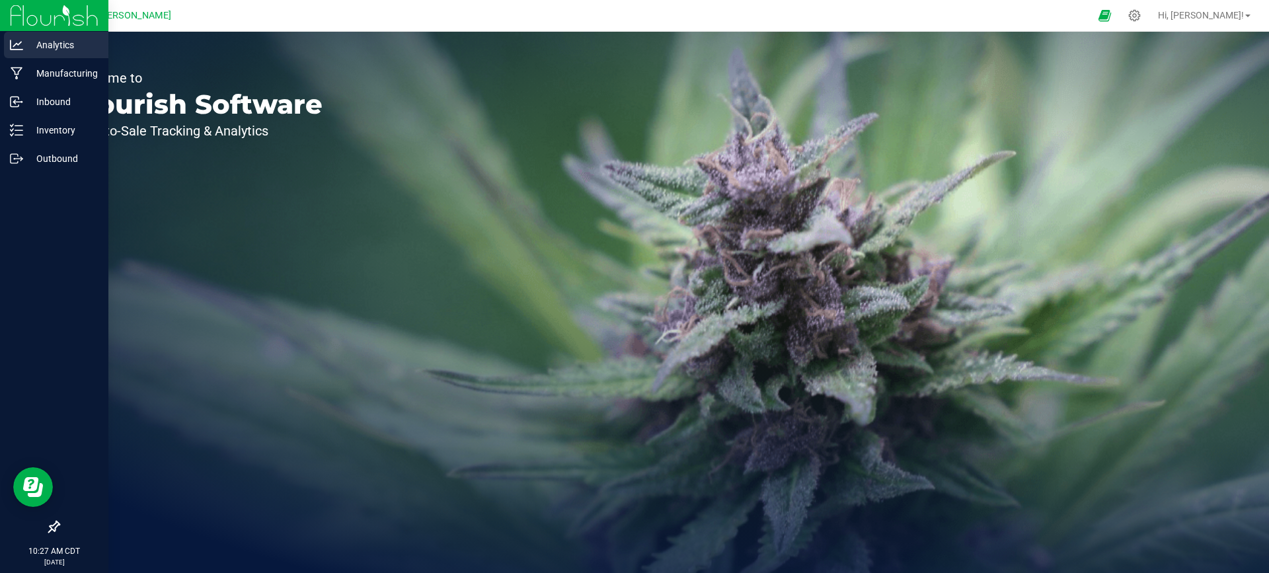
click at [39, 42] on p "Analytics" at bounding box center [62, 45] width 79 height 16
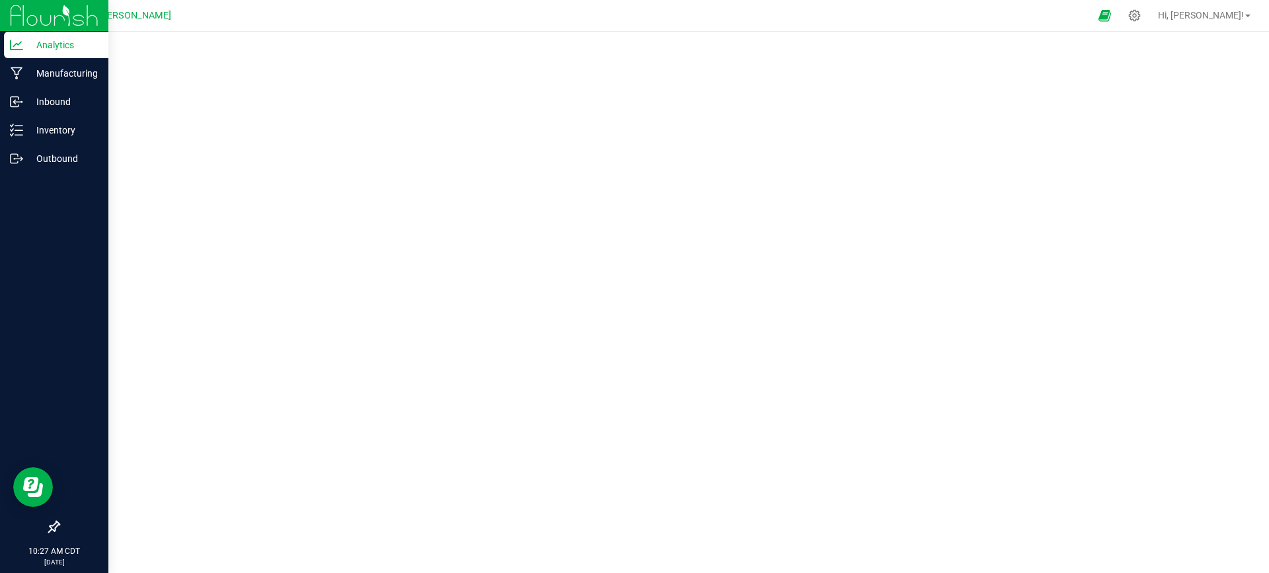
click at [39, 42] on p "Analytics" at bounding box center [62, 45] width 79 height 16
